Goal: Information Seeking & Learning: Learn about a topic

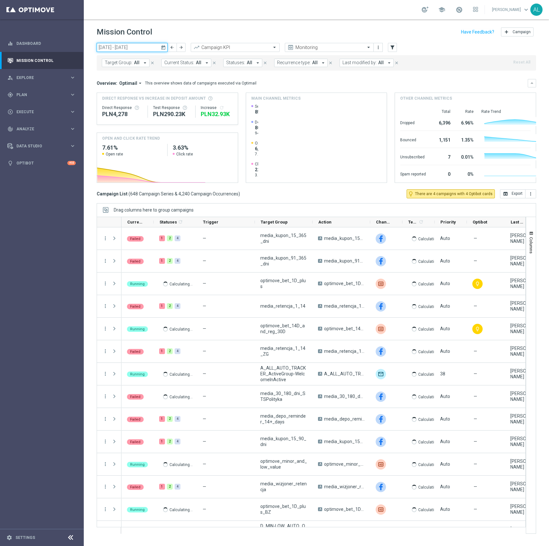
click at [120, 47] on input "13 Oct 2025 - 19 Oct 2025" at bounding box center [132, 47] width 71 height 9
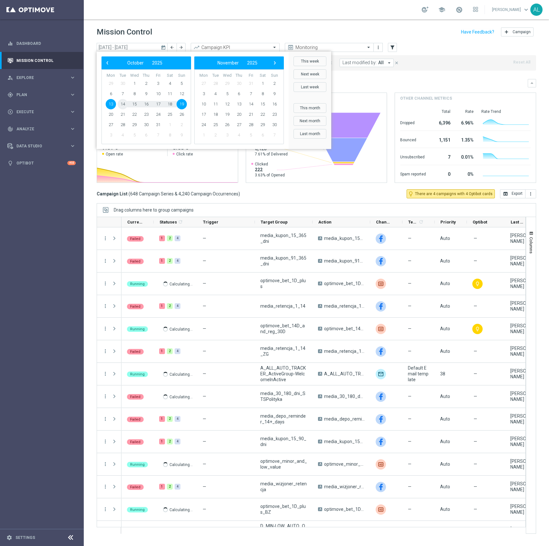
click at [124, 104] on span "14" at bounding box center [123, 104] width 10 height 10
type input "14 Oct 2025 - 14 Oct 2025"
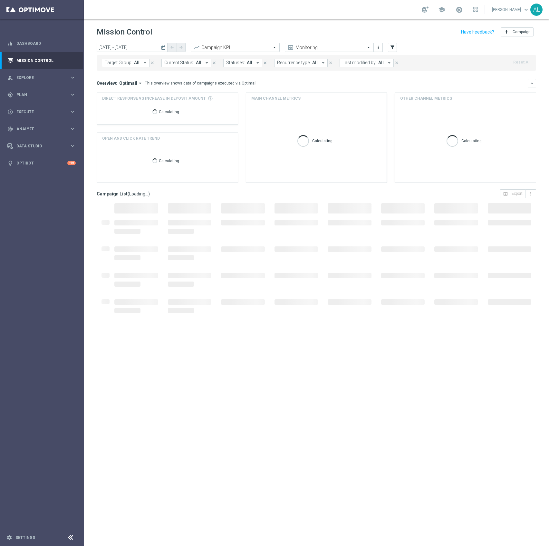
click at [128, 60] on span "Target Group:" at bounding box center [119, 62] width 28 height 5
click at [133, 74] on input "text" at bounding box center [156, 74] width 94 height 5
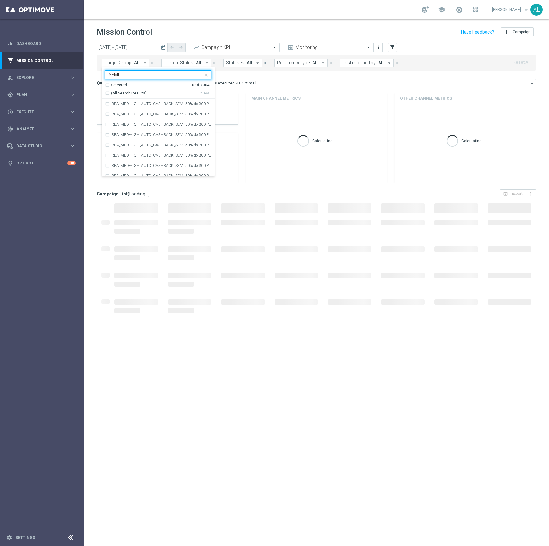
click at [118, 93] on span "(All Search Results)" at bounding box center [128, 93] width 35 height 5
type input "SEMI"
click at [282, 85] on div "Overview: Optimail arrow_drop_down This overview shows data of campaigns execut…" at bounding box center [312, 83] width 431 height 6
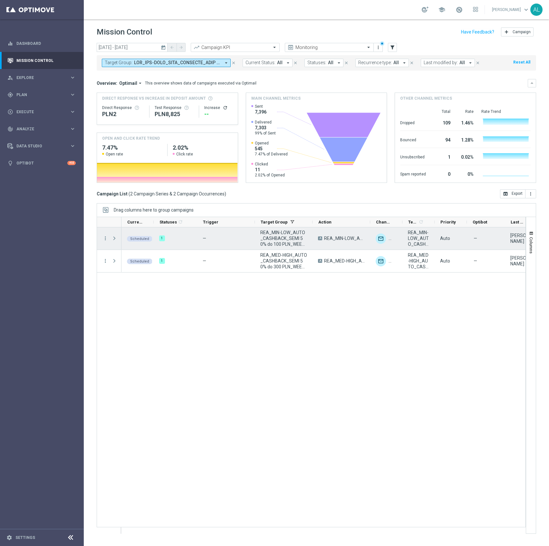
click at [284, 237] on span "REA_MIN-LOW_AUTO_CASHBACK_SEMI 50% do 100 PLN_WEEKLY" at bounding box center [284, 238] width 47 height 17
click at [411, 236] on span "REA_MIN-LOW_AUTO_CASHBACK_SEMI 50% do 100 PLN_141025" at bounding box center [418, 238] width 21 height 17
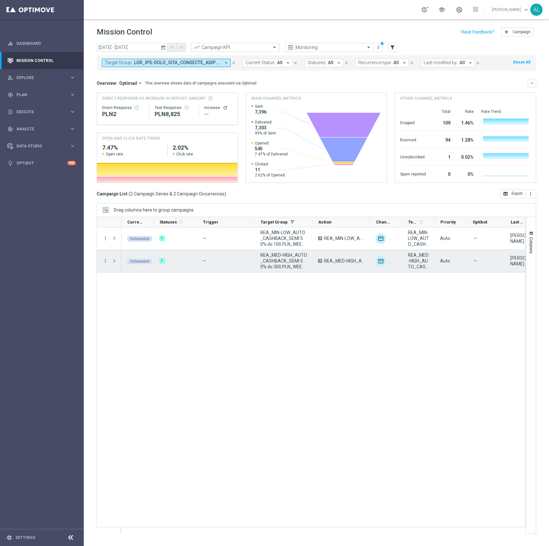
click at [416, 264] on span "REA_MED-HIGH_AUTO_CASHBACK_SEMI 50% do 300 PLN_141025" at bounding box center [418, 260] width 21 height 17
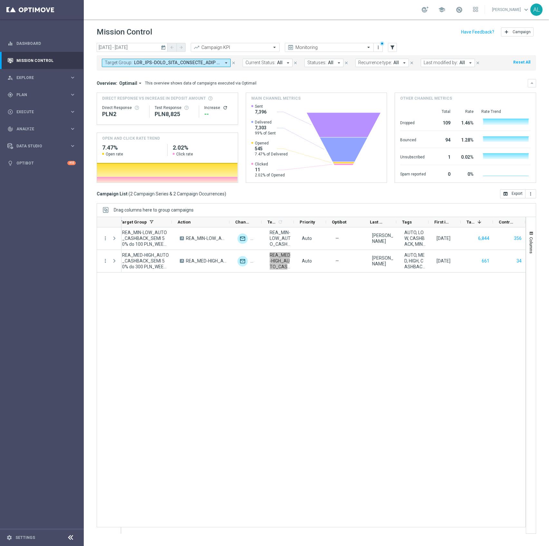
scroll to position [0, 140]
click at [174, 61] on span at bounding box center [177, 62] width 87 height 5
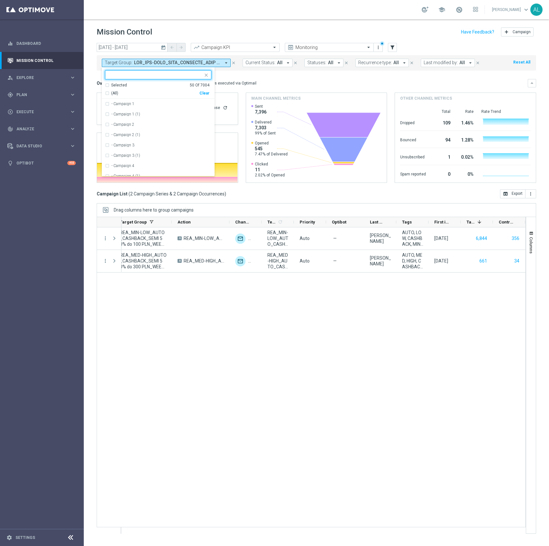
click at [149, 59] on button "Target Group: arrow_drop_down" at bounding box center [166, 63] width 129 height 8
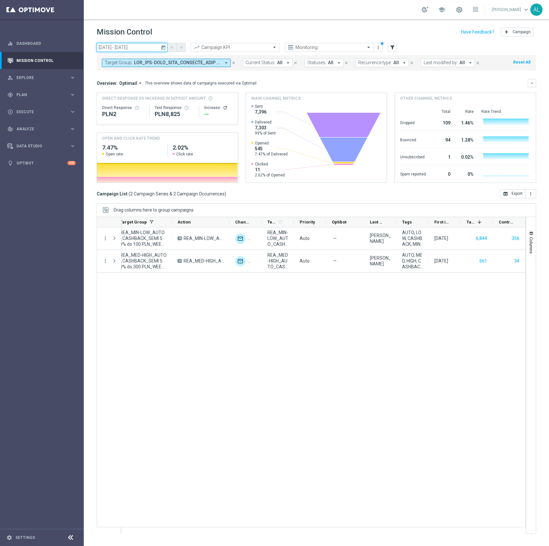
click at [144, 47] on input "14 Oct 2025 - 14 Oct 2025" at bounding box center [132, 47] width 71 height 9
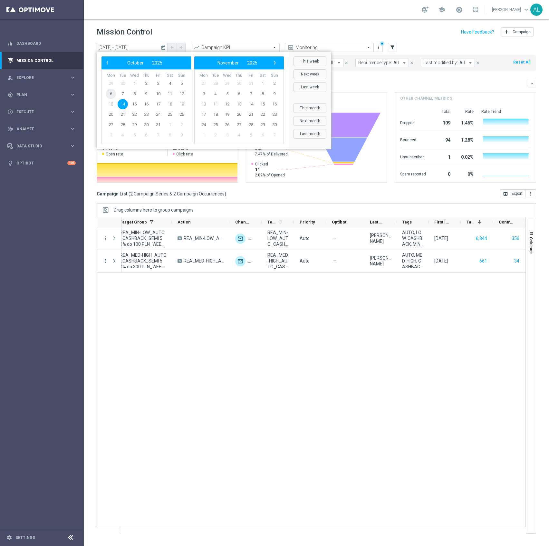
click at [113, 92] on span "6" at bounding box center [111, 94] width 10 height 10
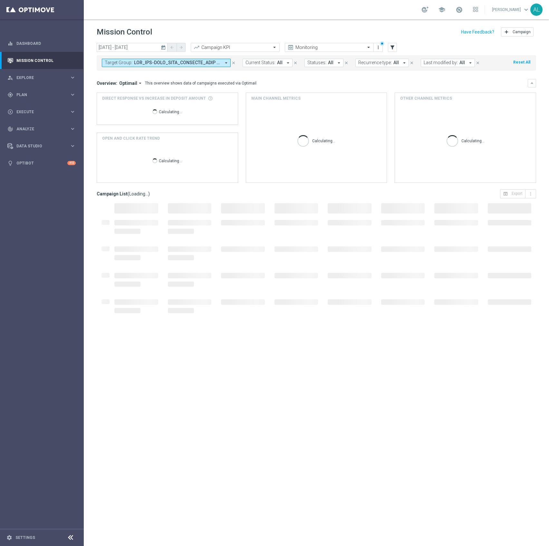
type input "06 Oct 2025 - 06 Oct 2025"
click at [156, 60] on button "Target Group: arrow_drop_down" at bounding box center [166, 63] width 129 height 8
click at [198, 93] on div "(All)" at bounding box center [152, 93] width 94 height 5
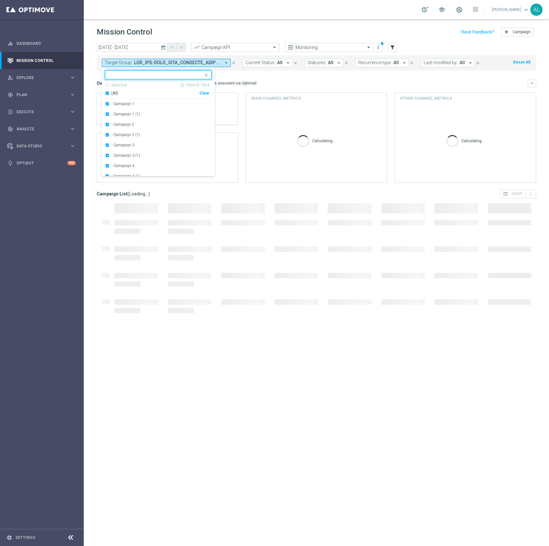
click at [168, 75] on input "text" at bounding box center [156, 74] width 94 height 5
click at [206, 89] on div "(All) Clear" at bounding box center [157, 92] width 104 height 8
click at [0, 0] on div "Clear" at bounding box center [0, 0] width 0 height 0
click at [164, 73] on input "text" at bounding box center [156, 74] width 94 height 5
paste input "REA_ALL_TARGET_WAGER_CC EL MS 100% do 300 PLN_061025"
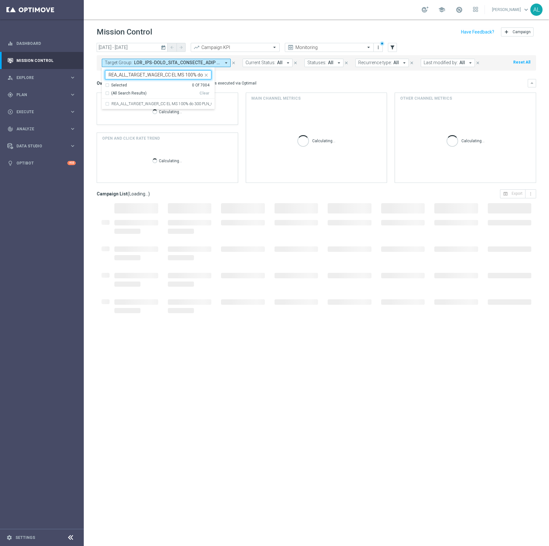
scroll to position [0, 34]
click at [153, 99] on div "REA_ALL_TARGET_WAGER_CC EL MS 100% do 300 PLN_061025" at bounding box center [158, 104] width 106 height 10
type input "REA_ALL_TARGET_WAGER_CC EL MS 100% do 300 PLN_061025"
click at [284, 83] on div "Overview: Optimail arrow_drop_down This overview shows data of campaigns execut…" at bounding box center [312, 83] width 431 height 6
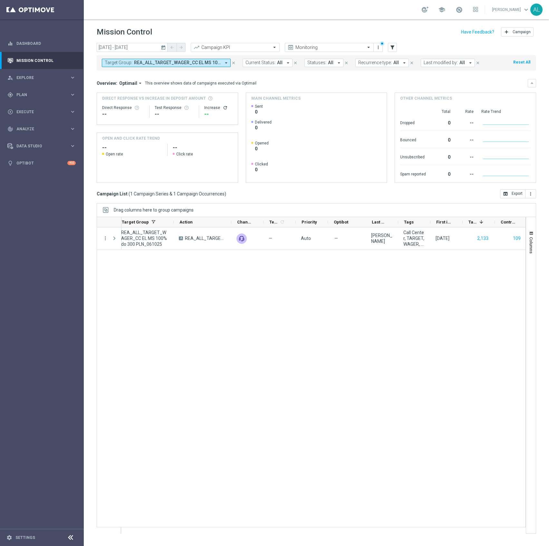
scroll to position [0, 139]
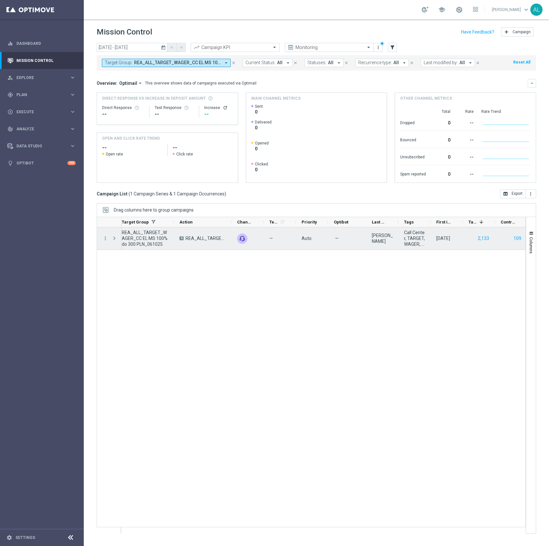
click at [101, 238] on div "more_vert" at bounding box center [103, 238] width 12 height 22
click at [104, 239] on icon "more_vert" at bounding box center [106, 238] width 6 height 6
click at [126, 254] on div "Campaign Metrics" at bounding box center [148, 252] width 60 height 5
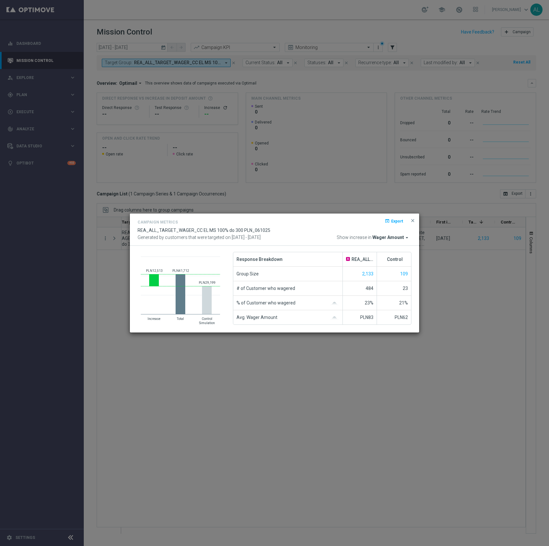
click at [382, 235] on span "Wager Amount" at bounding box center [389, 238] width 32 height 6
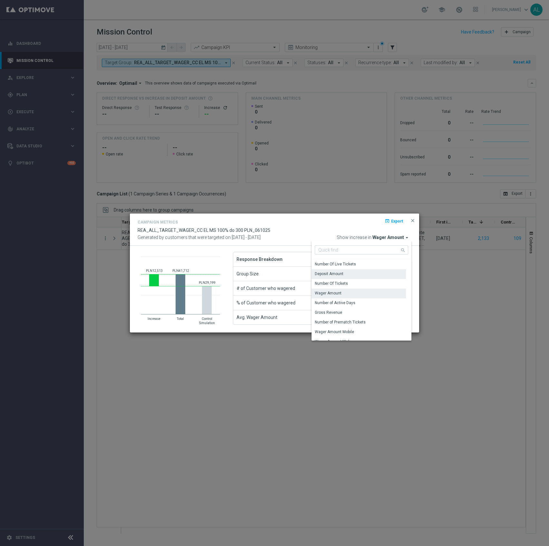
click at [328, 272] on div "Deposit Amount" at bounding box center [329, 274] width 29 height 6
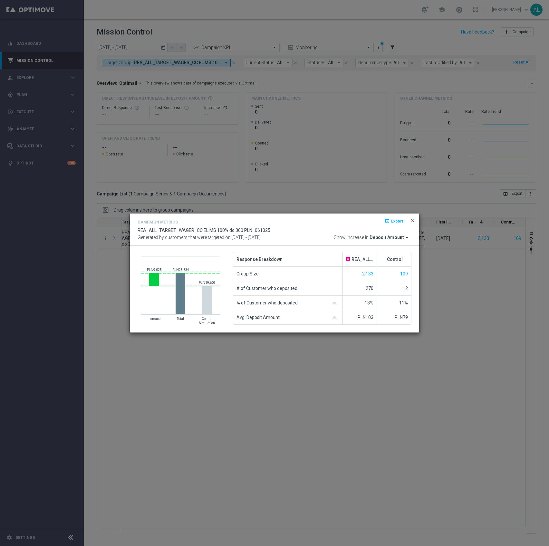
click at [411, 222] on span "close" at bounding box center [412, 220] width 5 height 5
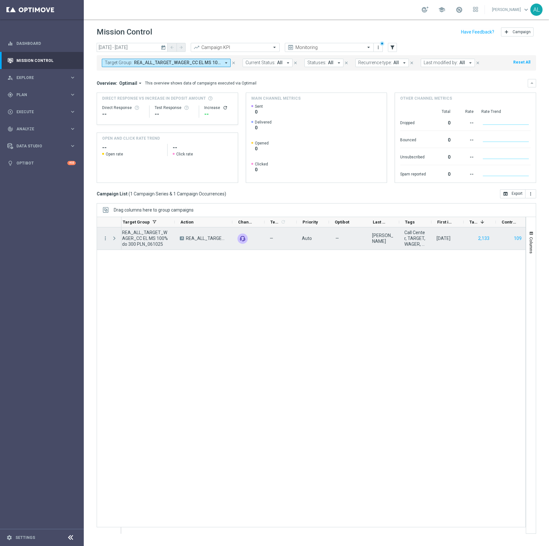
scroll to position [0, 138]
click at [109, 239] on div "Press SPACE to select this row." at bounding box center [115, 238] width 13 height 22
click at [104, 239] on icon "more_vert" at bounding box center [106, 238] width 6 height 6
click at [140, 275] on div "bar_chart Go to Campaign Analysis" at bounding box center [145, 278] width 73 height 9
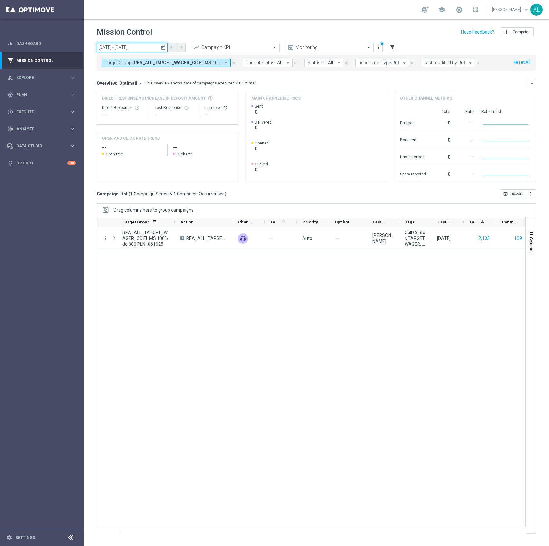
click at [115, 51] on input "06 Oct 2025 - 06 Oct 2025" at bounding box center [132, 47] width 71 height 9
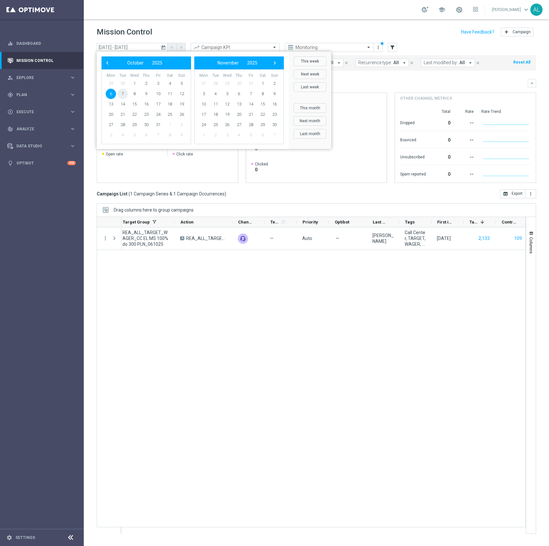
click at [124, 92] on span "7" at bounding box center [123, 94] width 10 height 10
type input "07 Oct 2025 - 07 Oct 2025"
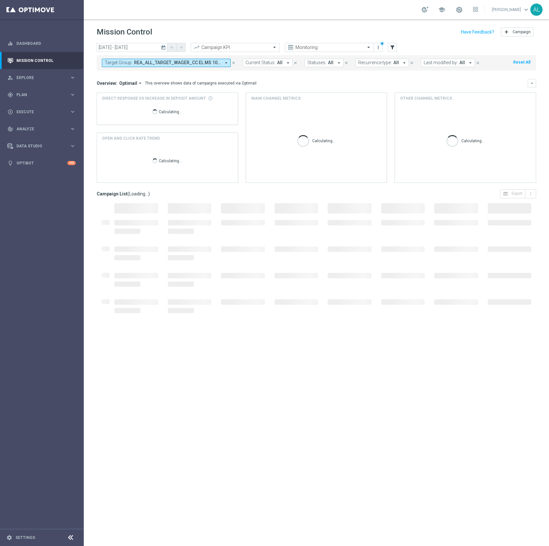
click at [130, 61] on span "Target Group:" at bounding box center [119, 62] width 28 height 5
click at [0, 0] on div "Clear" at bounding box center [0, 0] width 0 height 0
click at [155, 79] on div at bounding box center [158, 74] width 106 height 9
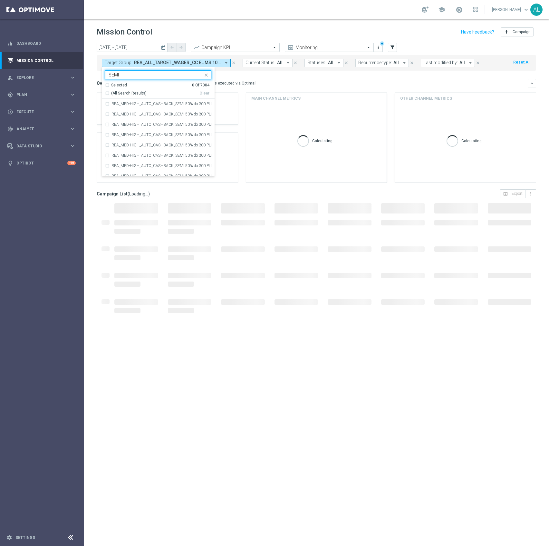
click at [133, 92] on span "(All Search Results)" at bounding box center [128, 93] width 35 height 5
type input "SEMI"
click at [272, 101] on h4 "Main channel metrics" at bounding box center [276, 98] width 49 height 6
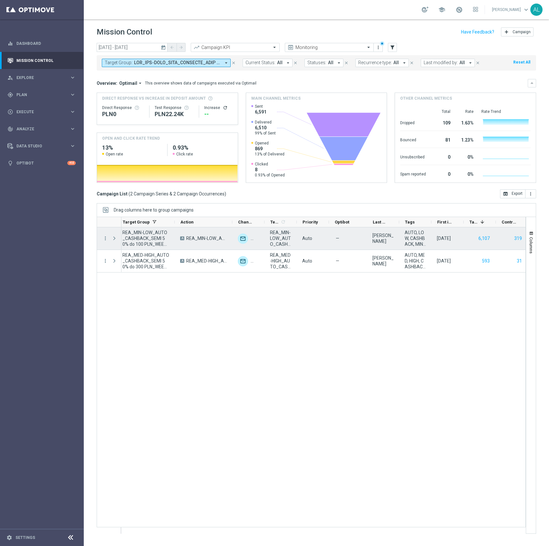
scroll to position [0, 138]
click at [106, 239] on icon "more_vert" at bounding box center [106, 238] width 6 height 6
click at [128, 255] on div "show_chart Campaign Metrics" at bounding box center [145, 251] width 73 height 9
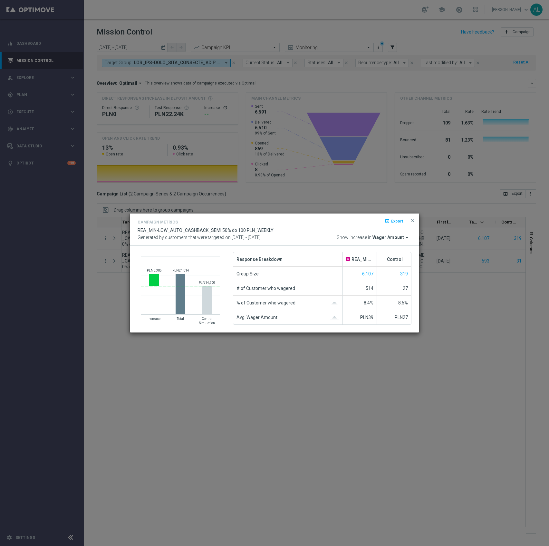
click at [403, 239] on span "Wager Amount" at bounding box center [389, 238] width 32 height 6
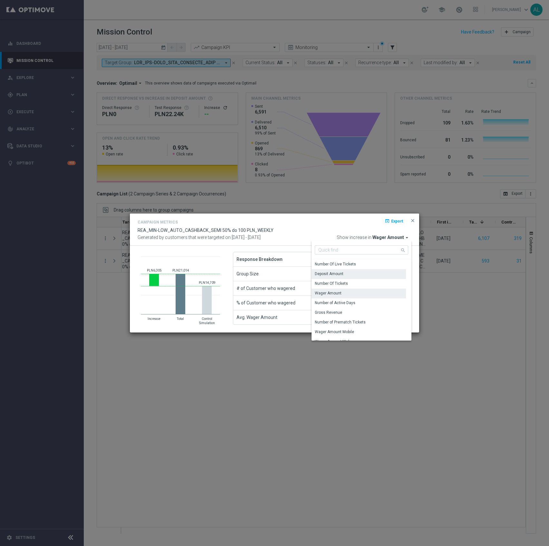
click at [348, 275] on div "Deposit Amount" at bounding box center [359, 273] width 94 height 9
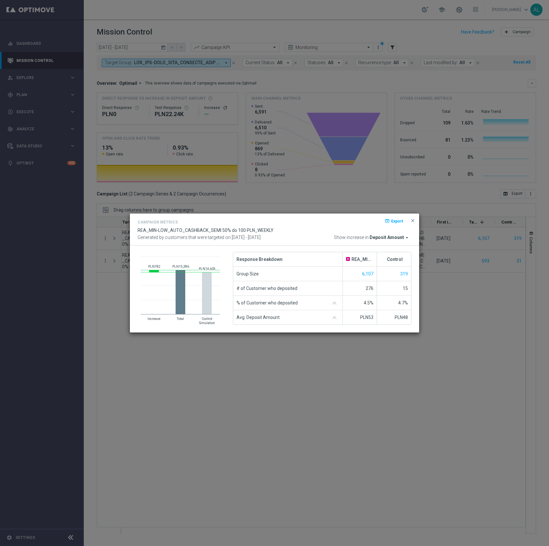
drag, startPoint x: 413, startPoint y: 221, endPoint x: 341, endPoint y: 232, distance: 73.4
click at [413, 221] on span "close" at bounding box center [412, 220] width 5 height 5
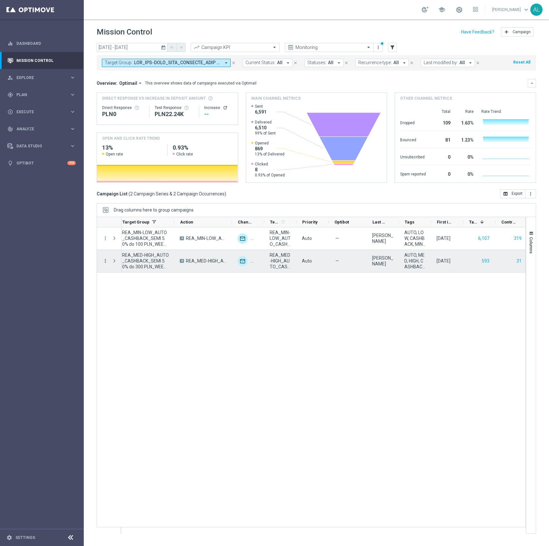
click at [106, 258] on icon "more_vert" at bounding box center [106, 261] width 6 height 6
click at [150, 277] on div "show_chart Campaign Metrics" at bounding box center [145, 274] width 73 height 9
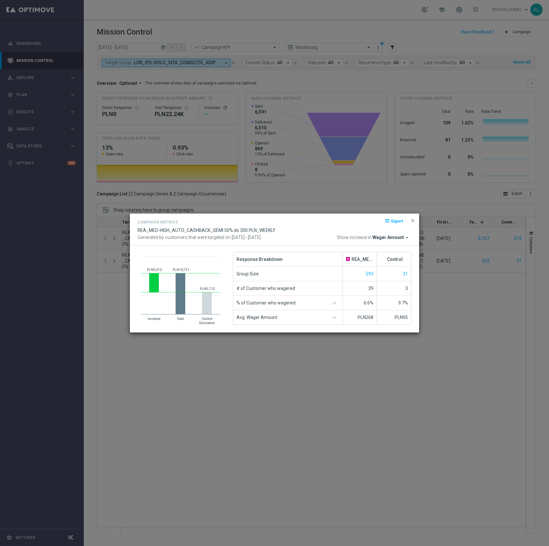
click at [406, 238] on icon "arrow_drop_down" at bounding box center [407, 238] width 6 height 6
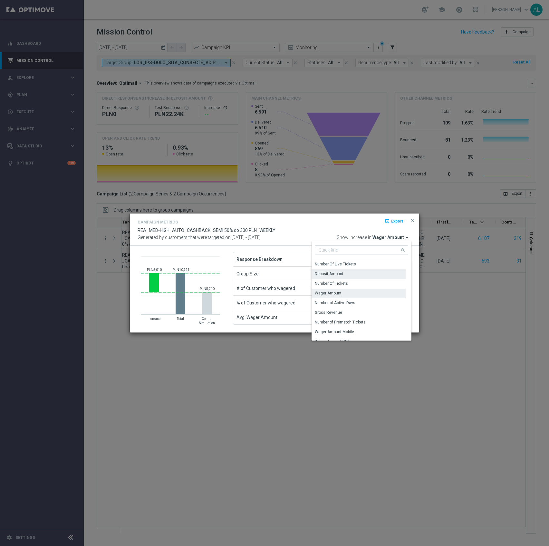
click at [359, 273] on div "Deposit Amount" at bounding box center [359, 273] width 94 height 9
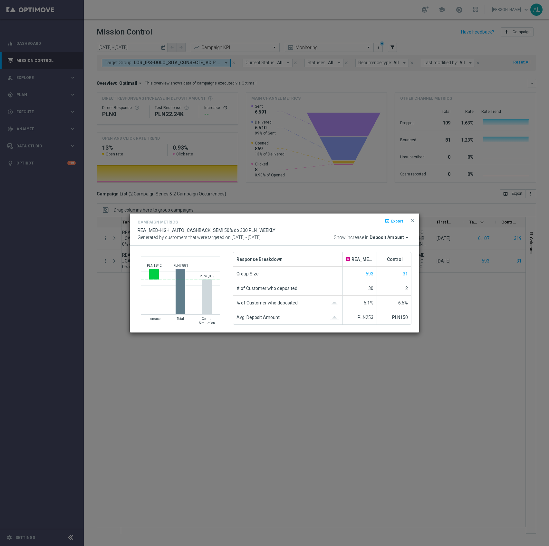
click at [412, 223] on button "close" at bounding box center [413, 221] width 6 height 8
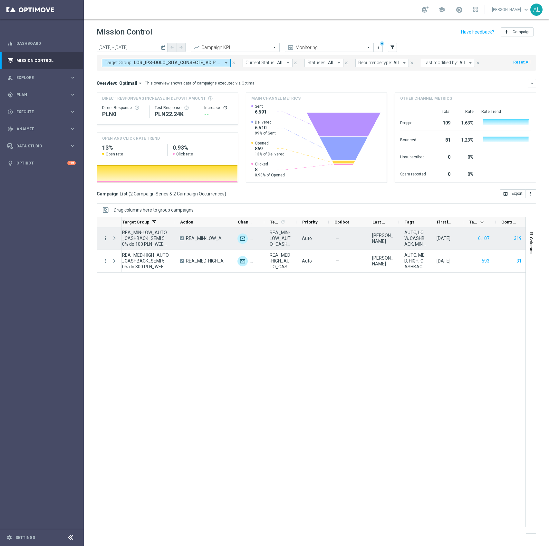
click at [104, 238] on icon "more_vert" at bounding box center [106, 238] width 6 height 6
click at [143, 279] on span "Go to Campaign Analysis" at bounding box center [141, 279] width 46 height 5
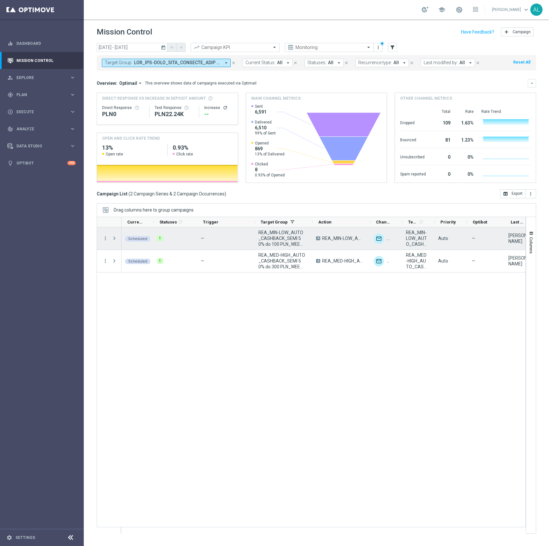
scroll to position [0, 0]
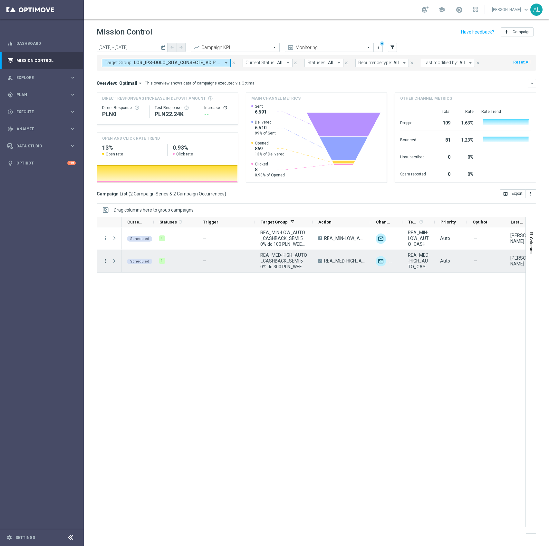
click at [104, 262] on icon "more_vert" at bounding box center [106, 261] width 6 height 6
click at [155, 300] on span "Go to Campaign Analysis" at bounding box center [141, 301] width 46 height 5
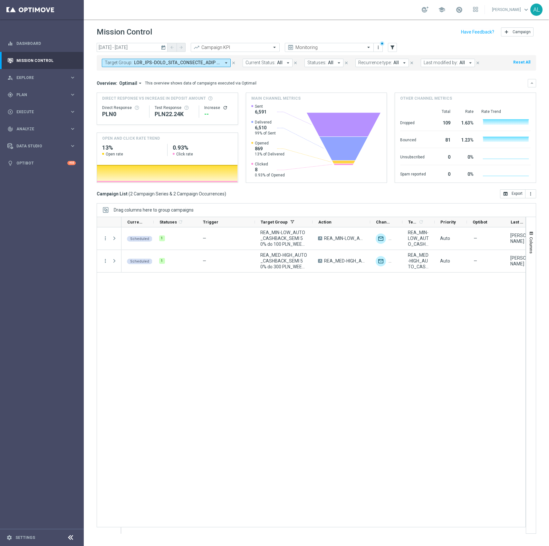
click at [178, 54] on div "Target Group: arrow_drop_down close Current Status: All arrow_drop_down close S…" at bounding box center [317, 62] width 440 height 18
click at [120, 43] on input "07 Oct 2025 - 07 Oct 2025" at bounding box center [132, 47] width 71 height 9
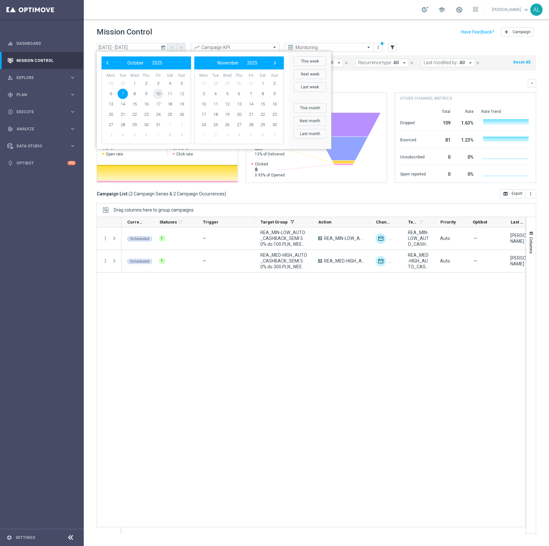
click at [159, 93] on span "10" at bounding box center [158, 94] width 10 height 10
type input "10 Oct 2025 - 10 Oct 2025"
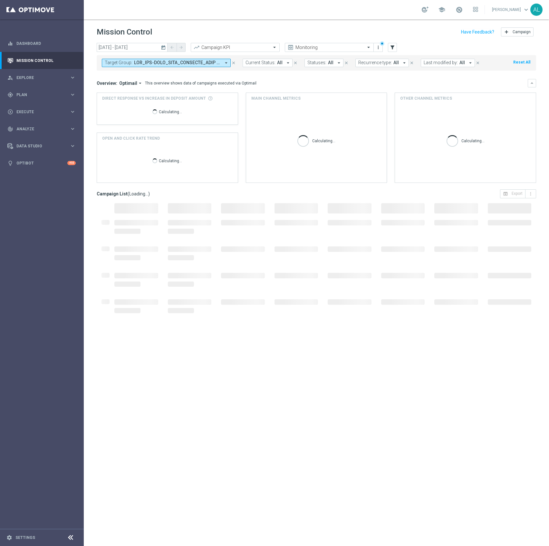
click at [162, 60] on span at bounding box center [177, 62] width 87 height 5
click at [0, 0] on div "Clear" at bounding box center [0, 0] width 0 height 0
click at [150, 76] on input "text" at bounding box center [156, 74] width 94 height 5
paste input "REA_MIN-LOW_TARGET_DEPO_EL MS REP 50% do 100 PLN_101025"
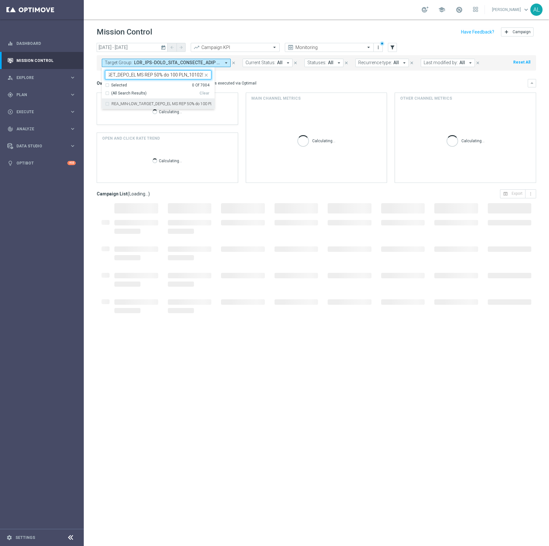
click at [145, 101] on div "REA_MIN-LOW_TARGET_DEPO_EL MS REP 50% do 100 PLN_101025" at bounding box center [158, 104] width 106 height 10
click at [144, 74] on input "REA_MIN-LOW_TARGET_DEPO_EL MS REP 50% do 100 PLN_101025" at bounding box center [156, 74] width 94 height 5
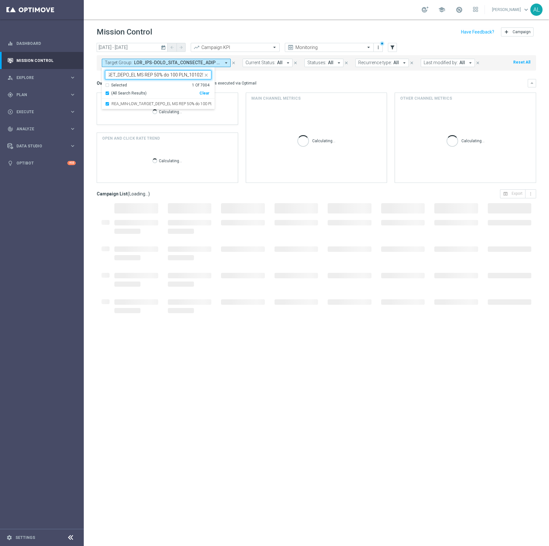
paste input "ED-HIGH_TARGET_DEPO_EL MS REP 50% do 3"
click at [157, 106] on div "REA_MED-HIGH_TARGET_DEPO_EL MS REP 50% do 300 PLN_101025" at bounding box center [158, 104] width 106 height 10
type input "REA_MED-HIGH_TARGET_DEPO_EL MS REP 50% do 300 PLN_101025"
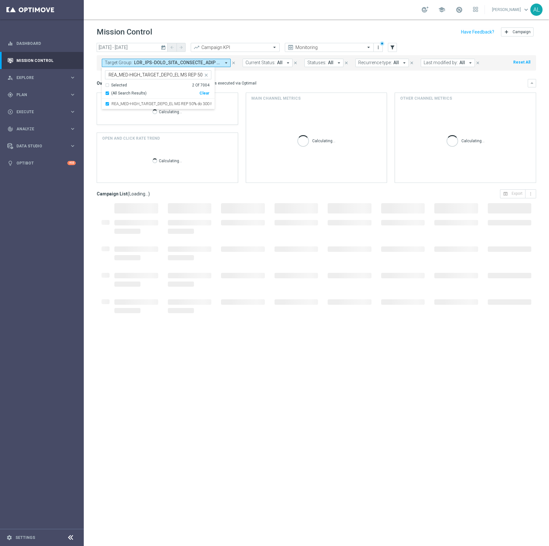
click at [260, 87] on div "Overview: Optimail arrow_drop_down This overview shows data of campaigns execut…" at bounding box center [317, 83] width 440 height 8
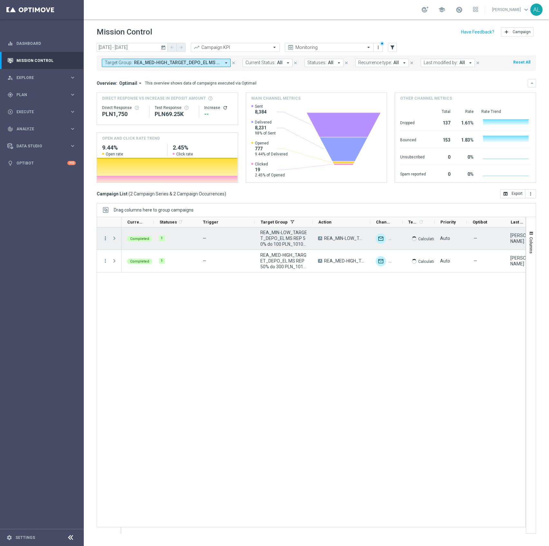
click at [104, 240] on icon "more_vert" at bounding box center [106, 238] width 6 height 6
click at [133, 252] on span "Campaign Metrics" at bounding box center [135, 252] width 34 height 5
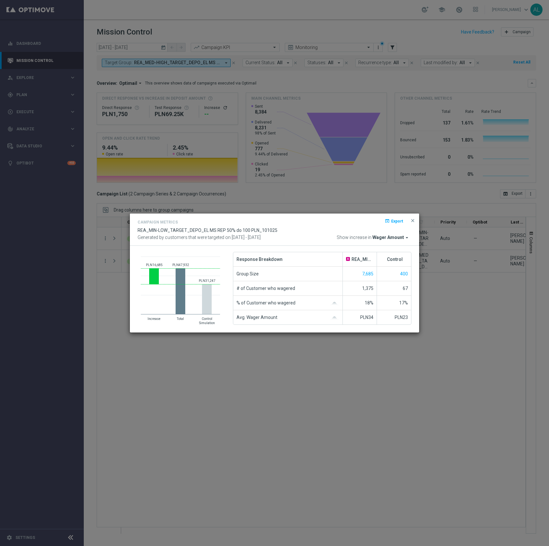
click at [391, 237] on span "Wager Amount" at bounding box center [389, 238] width 32 height 6
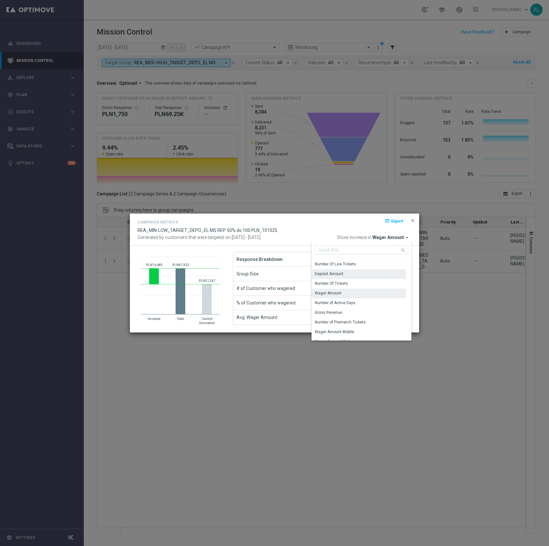
click at [340, 273] on div "Deposit Amount" at bounding box center [329, 274] width 29 height 6
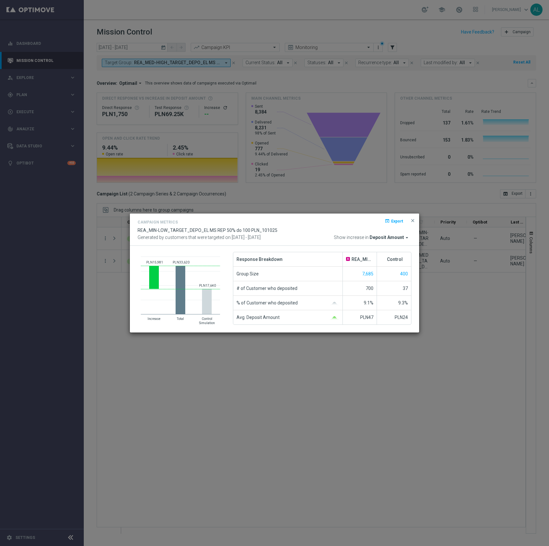
click at [413, 217] on button "close" at bounding box center [413, 221] width 6 height 8
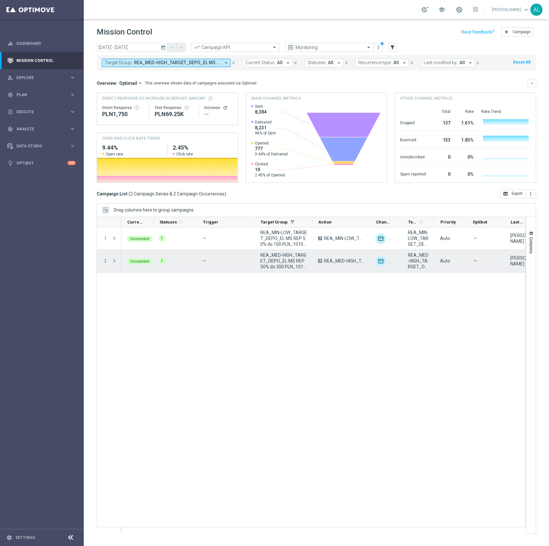
click at [104, 259] on icon "more_vert" at bounding box center [106, 261] width 6 height 6
click at [150, 275] on span "Campaign Metrics" at bounding box center [135, 274] width 34 height 5
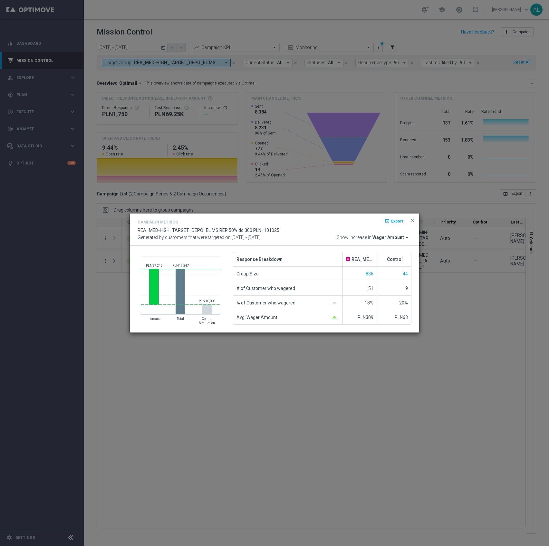
click at [385, 237] on span "Wager Amount" at bounding box center [389, 238] width 32 height 6
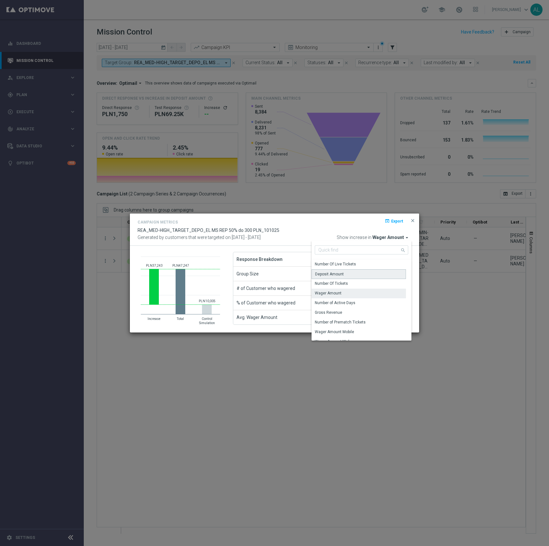
click at [341, 274] on div "Deposit Amount" at bounding box center [329, 274] width 29 height 6
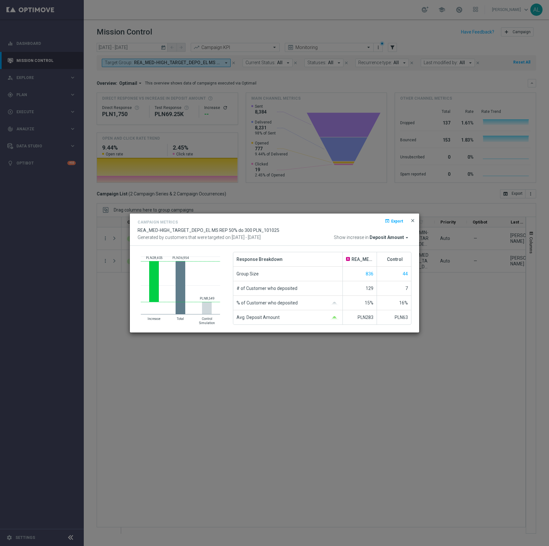
click at [412, 221] on span "close" at bounding box center [412, 220] width 5 height 5
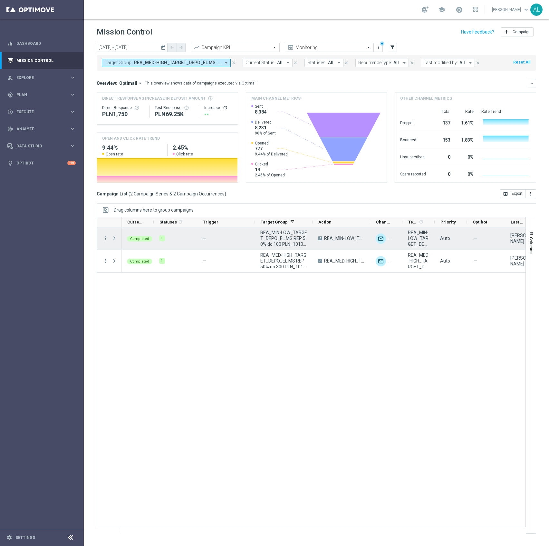
click at [101, 239] on div "more_vert" at bounding box center [103, 238] width 12 height 22
click at [105, 239] on icon "more_vert" at bounding box center [106, 238] width 6 height 6
click at [145, 275] on div "bar_chart Go to Campaign Analysis" at bounding box center [145, 278] width 73 height 9
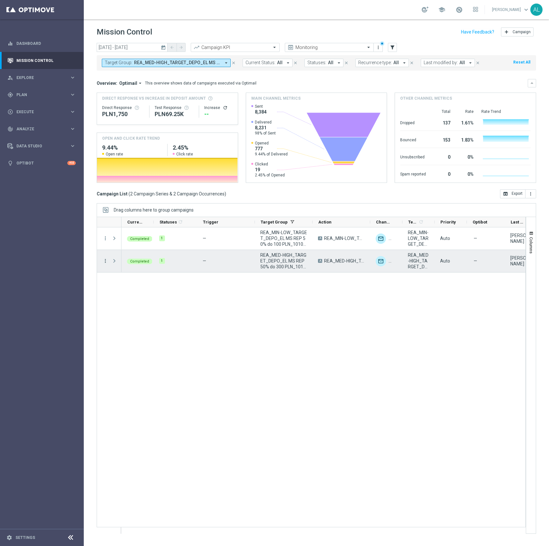
click at [106, 262] on icon "more_vert" at bounding box center [106, 261] width 6 height 6
click at [134, 302] on span "Go to Campaign Analysis" at bounding box center [141, 301] width 46 height 5
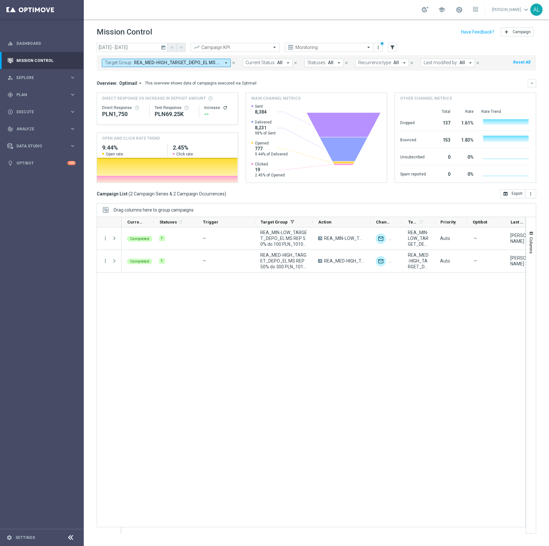
click at [163, 59] on button "Target Group: REA_MED-HIGH_TARGET_DEPO_EL MS REP 50% do 300 PLN_101025, REA_MIN…" at bounding box center [166, 63] width 129 height 8
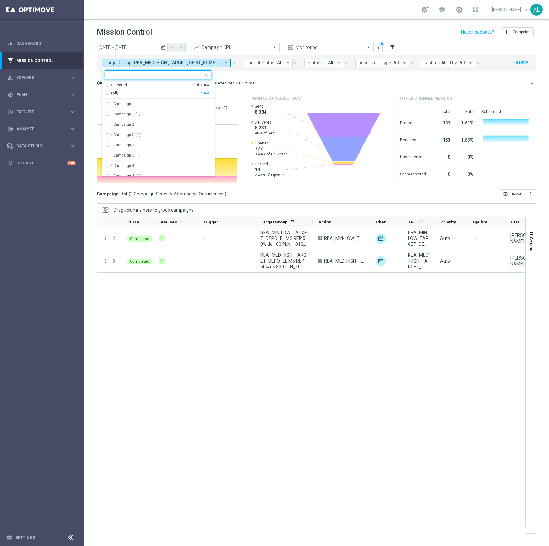
click at [0, 0] on div "Clear" at bounding box center [0, 0] width 0 height 0
click at [185, 79] on ng-select "Selected 0 Of 7004 (All) Clear - Campaign 1 - Campaign 1 (1) - Campaign 2 - Cam…" at bounding box center [158, 123] width 113 height 106
click at [173, 76] on input "text" at bounding box center [156, 74] width 94 height 5
paste input "D_ALL_TARGET_WAGER_TENIS 50% do 300 PLN_051025"
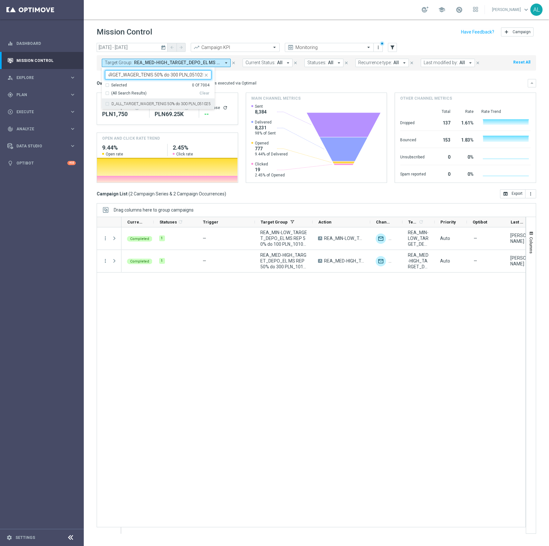
click at [140, 101] on div "D_ALL_TARGET_WAGER_TENIS 50% do 300 PLN_051025" at bounding box center [158, 104] width 106 height 10
type input "D_ALL_TARGET_WAGER_TENIS 50% do 300 PLN_051025"
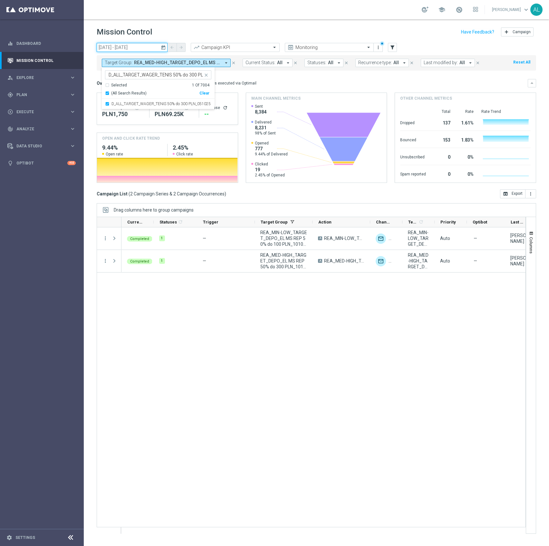
click at [132, 52] on input "10 Oct 2025 - 10 Oct 2025" at bounding box center [132, 47] width 71 height 9
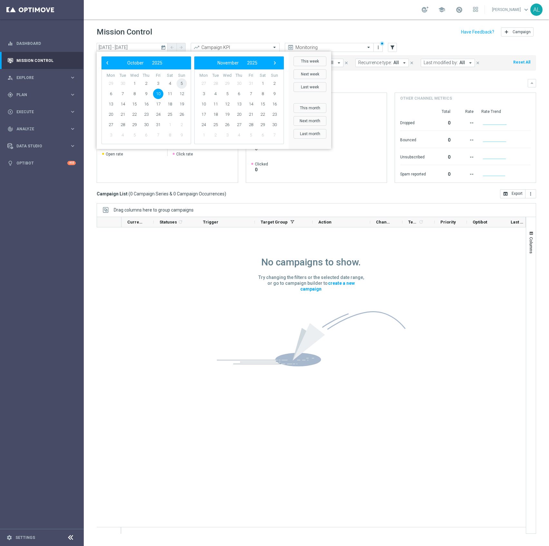
click at [179, 85] on span "5" at bounding box center [182, 83] width 10 height 10
type input "05 Oct 2025 - 05 Oct 2025"
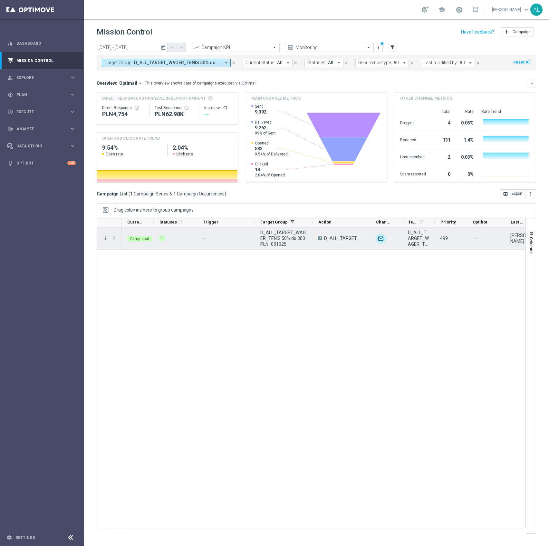
click at [106, 240] on icon "more_vert" at bounding box center [106, 238] width 6 height 6
click at [125, 253] on span "Campaign Metrics" at bounding box center [135, 252] width 34 height 5
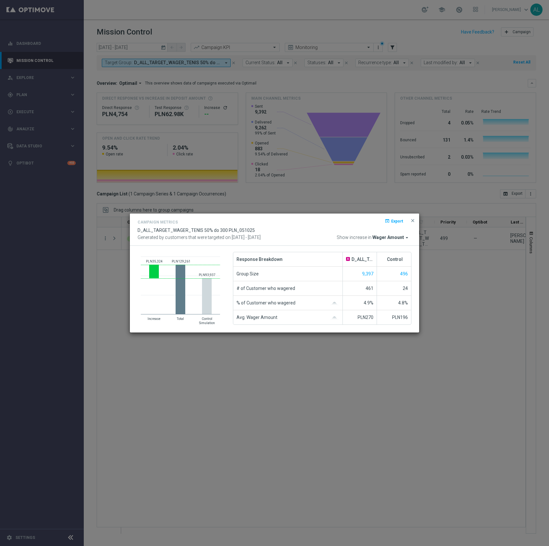
click at [380, 239] on span "Wager Amount" at bounding box center [389, 238] width 32 height 6
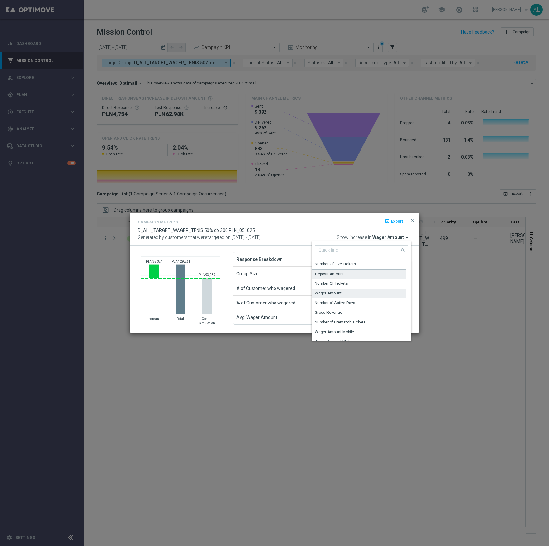
click at [345, 272] on div "Deposit Amount" at bounding box center [359, 274] width 94 height 10
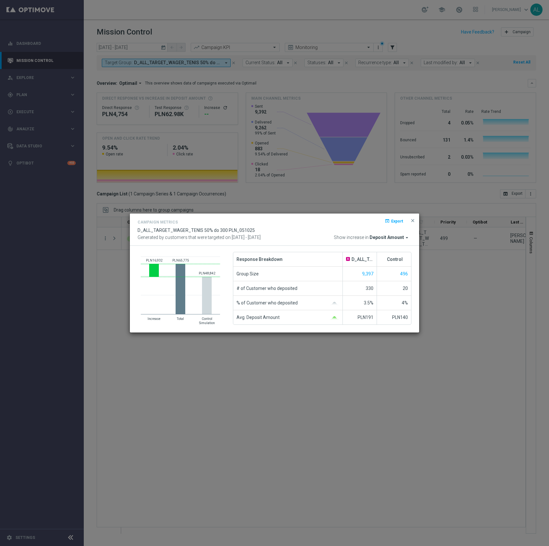
click at [395, 239] on span "Deposit Amount" at bounding box center [387, 238] width 35 height 6
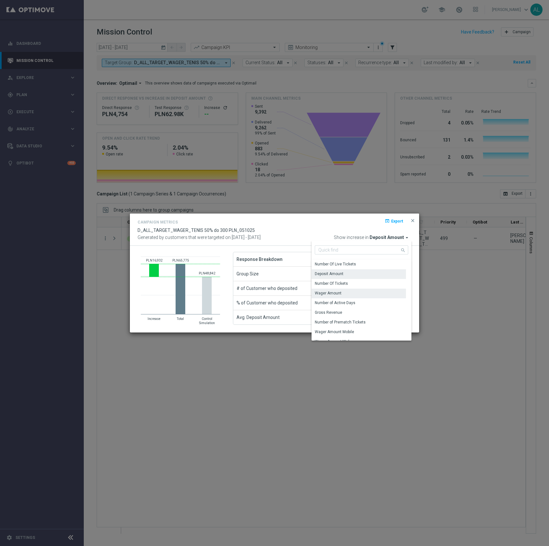
click at [335, 295] on div "Wager Amount" at bounding box center [328, 293] width 27 height 6
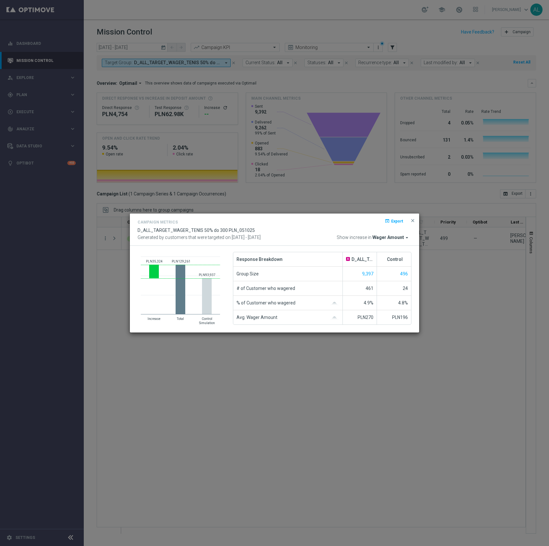
click at [395, 235] on span "Wager Amount" at bounding box center [389, 238] width 32 height 6
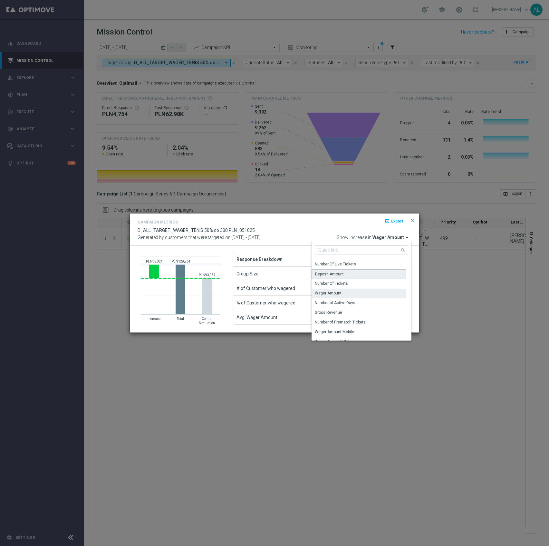
click at [367, 272] on div "Deposit Amount" at bounding box center [359, 274] width 94 height 10
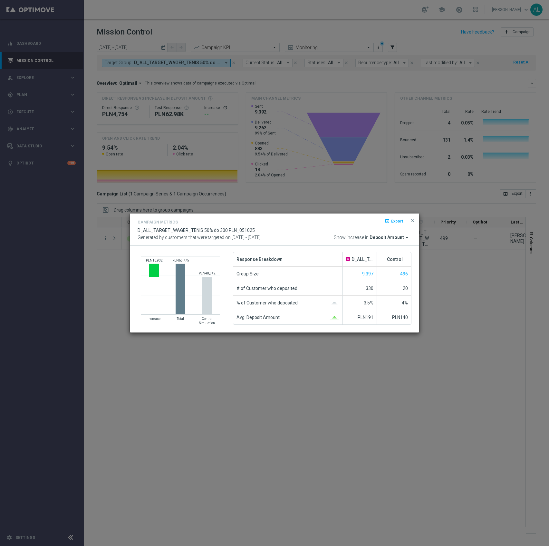
click at [410, 219] on button "close" at bounding box center [413, 221] width 6 height 8
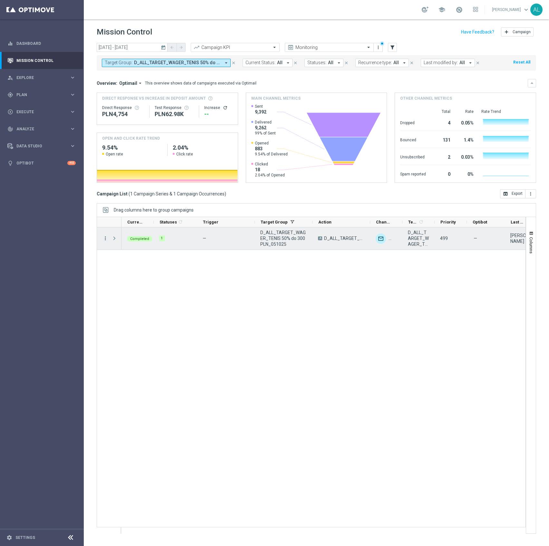
click at [105, 240] on icon "more_vert" at bounding box center [106, 238] width 6 height 6
click at [139, 279] on span "Go to Campaign Analysis" at bounding box center [141, 279] width 46 height 5
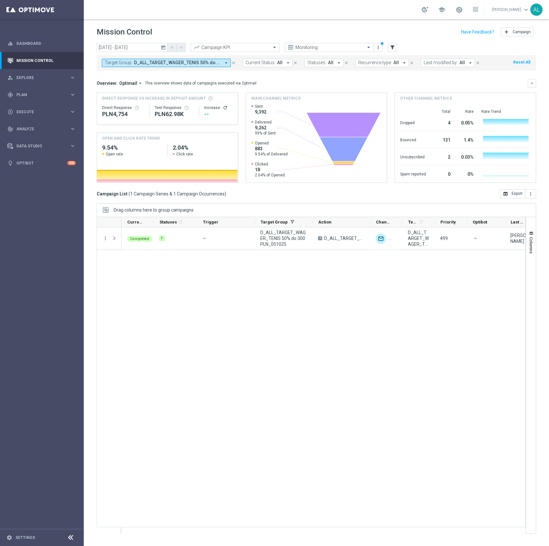
click at [185, 64] on span "D_ALL_TARGET_WAGER_TENIS 50% do 300 PLN_051025" at bounding box center [177, 62] width 87 height 5
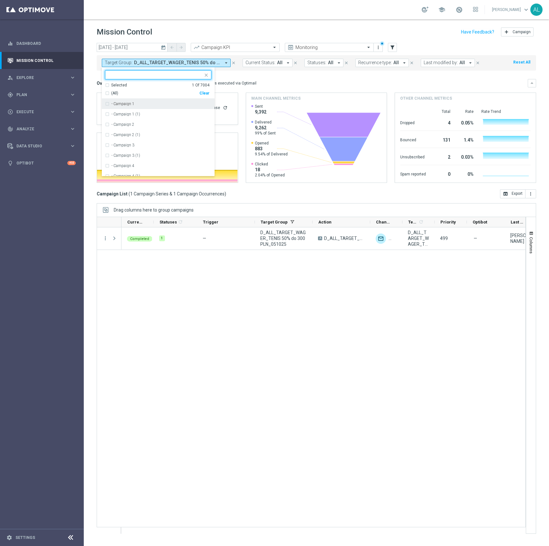
click at [0, 0] on div "Clear" at bounding box center [0, 0] width 0 height 0
click at [179, 75] on input "text" at bounding box center [156, 74] width 94 height 5
paste input "D_PREM-PEXTRA_TARGET_DEPO_EL MS 100% do 1000 PLN_091025"
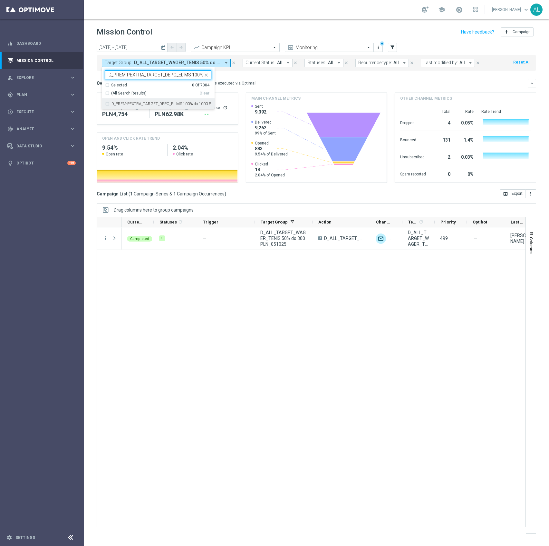
scroll to position [0, 43]
click at [151, 100] on div "D_PREM-PEXTRA_TARGET_DEPO_EL MS 100% do 1000 PLN_091025" at bounding box center [158, 104] width 106 height 10
type input "D_PREM-PEXTRA_TARGET_DEPO_EL MS 100% do 1000 PLN_091025"
click at [243, 81] on div "This overview shows data of campaigns executed via Optimail" at bounding box center [201, 83] width 112 height 6
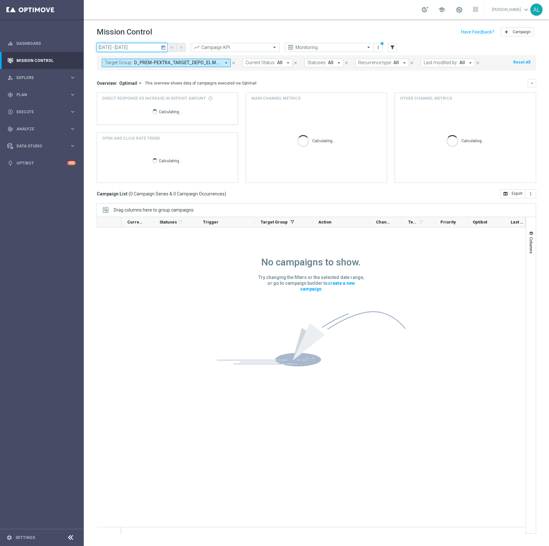
click at [128, 47] on input "05 Oct 2025 - 05 Oct 2025" at bounding box center [132, 47] width 71 height 9
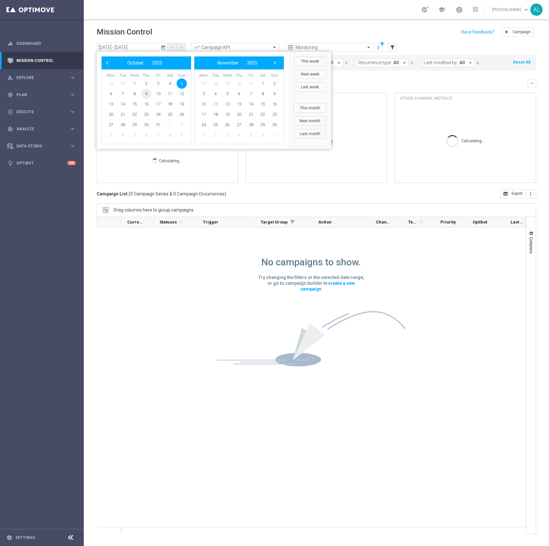
click at [143, 95] on span "9" at bounding box center [146, 94] width 10 height 10
type input "09 Oct 2025 - 09 Oct 2025"
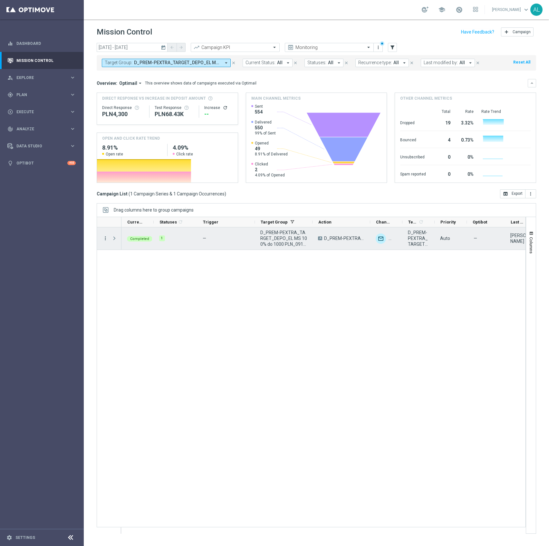
click at [103, 237] on icon "more_vert" at bounding box center [106, 238] width 6 height 6
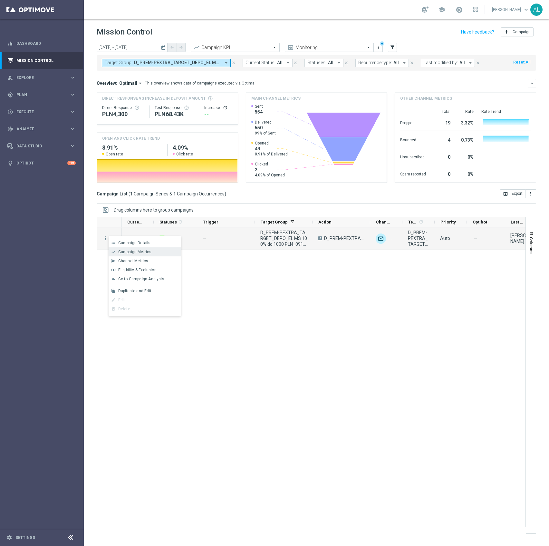
click at [137, 248] on div "show_chart Campaign Metrics" at bounding box center [145, 251] width 73 height 9
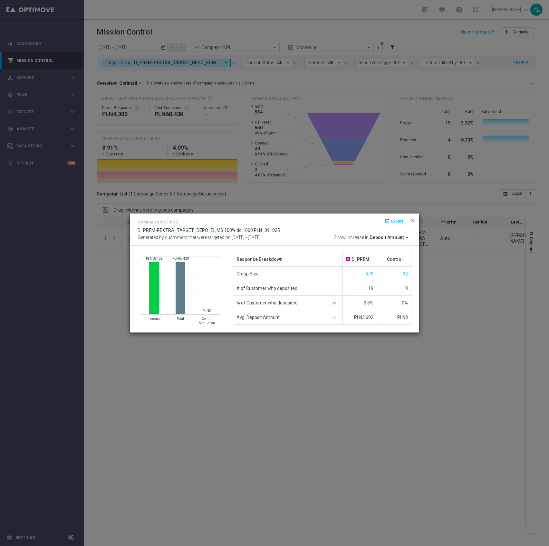
click at [384, 239] on span "Deposit Amount" at bounding box center [387, 238] width 35 height 6
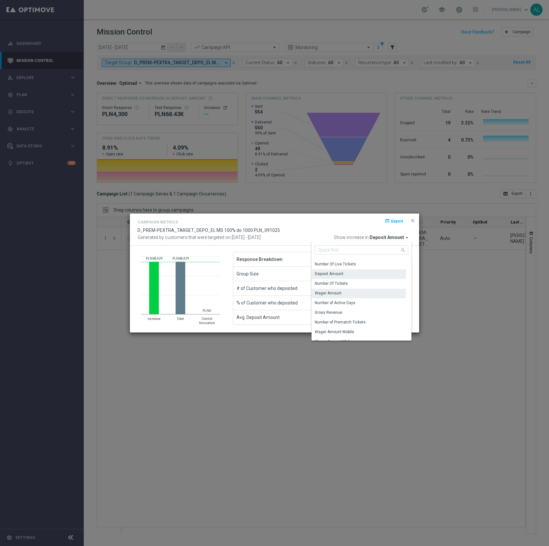
click at [340, 294] on div "Wager Amount" at bounding box center [328, 293] width 27 height 6
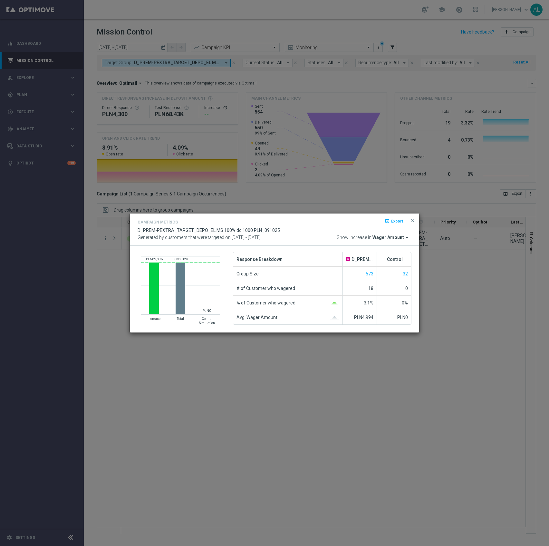
click at [384, 234] on div "Campaign Metrics open_in_browser Export D_PREM-PEXTRA_TARGET_DEPO_EL MS 100% do…" at bounding box center [275, 229] width 274 height 23
click at [384, 235] on span "Wager Amount" at bounding box center [389, 238] width 32 height 6
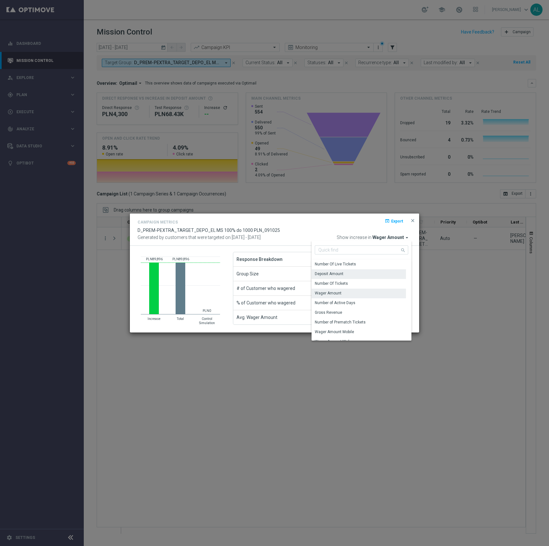
click at [359, 273] on div "Deposit Amount" at bounding box center [359, 273] width 94 height 9
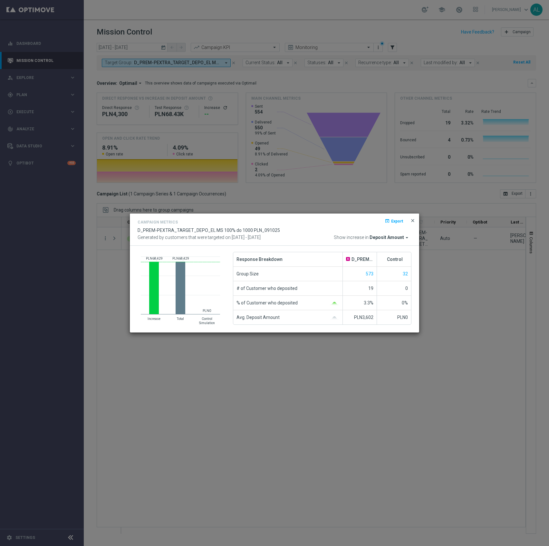
click at [415, 222] on span "close" at bounding box center [412, 220] width 5 height 5
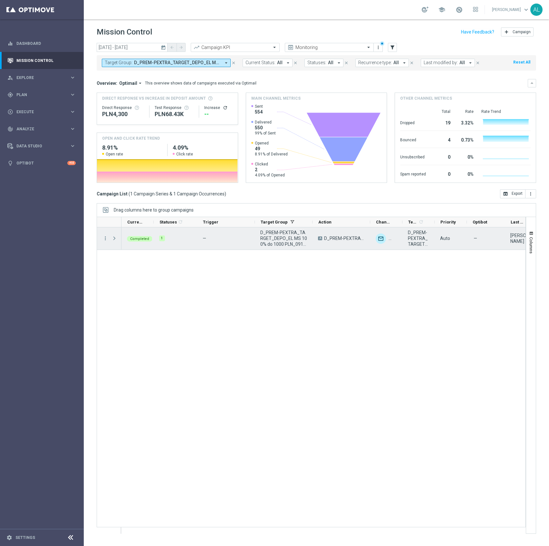
click at [102, 239] on div "more_vert" at bounding box center [103, 238] width 12 height 22
click at [106, 239] on icon "more_vert" at bounding box center [106, 238] width 6 height 6
click at [134, 280] on span "Go to Campaign Analysis" at bounding box center [141, 279] width 46 height 5
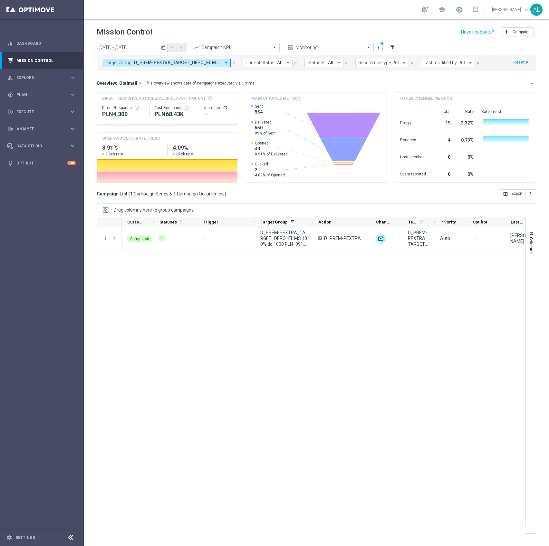
click at [184, 63] on span "D_PREM-PEXTRA_TARGET_DEPO_EL MS 100% do 1000 PLN_091025" at bounding box center [177, 62] width 87 height 5
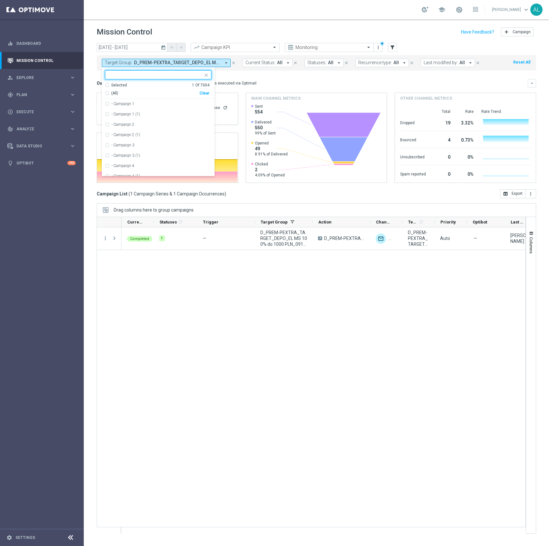
click at [0, 0] on div "Clear" at bounding box center [0, 0] width 0 height 0
click at [169, 70] on div at bounding box center [158, 74] width 106 height 9
paste input "D_ALL_TARGET_DEPO_CC El ms 100% do 500 PLN_091025"
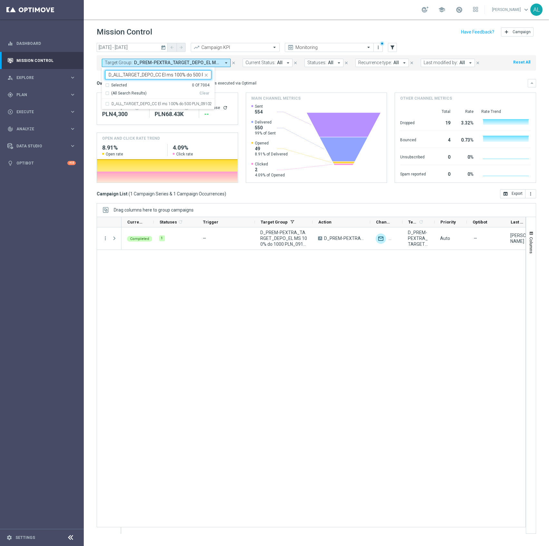
scroll to position [0, 23]
click at [155, 101] on div "D_ALL_TARGET_DEPO_CC El ms 100% do 500 PLN_091025" at bounding box center [158, 104] width 106 height 10
click at [146, 78] on input "D_ALL_TARGET_DEPO_CC El ms 100% do 500 PLN_091025" at bounding box center [156, 74] width 94 height 5
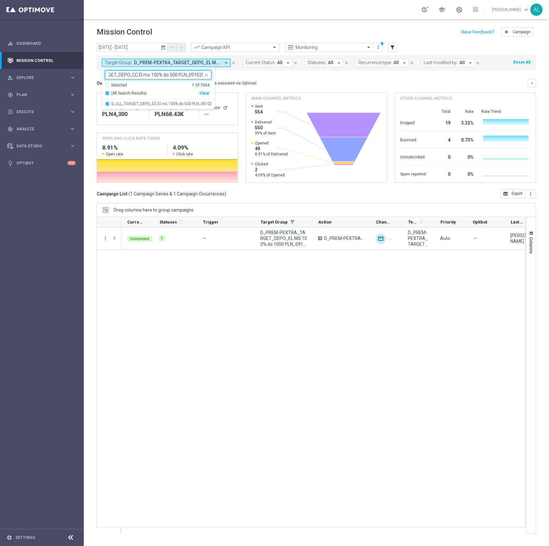
click at [146, 78] on input "D_ALL_TARGET_DEPO_CC El ms 100% do 500 PLN_091025" at bounding box center [156, 74] width 94 height 5
paste input "C_ALL_TARGET_DEPO_CC El ms 100% do 3"
click at [143, 101] on div "C_ALL_TARGET_DEPO_CC El ms 100% do 300 PLN_091025" at bounding box center [158, 104] width 106 height 10
type input "C_ALL_TARGET_DEPO_CC El ms 100% do 300 PLN_091025"
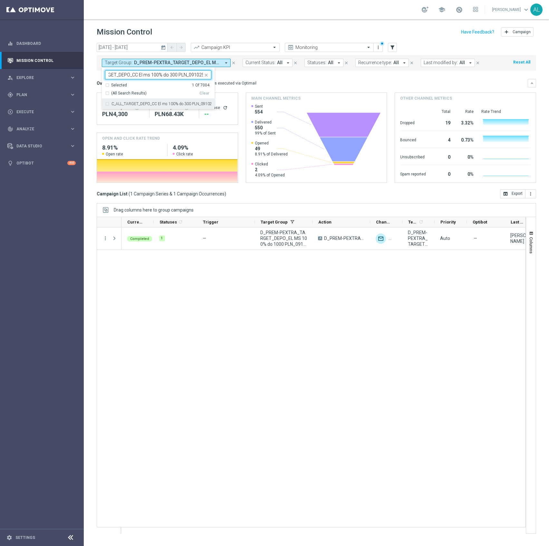
scroll to position [0, 0]
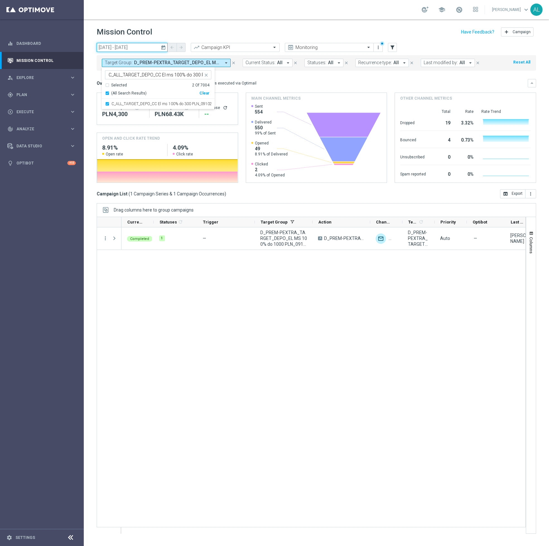
click at [134, 49] on input "09 Oct 2025 - 09 Oct 2025" at bounding box center [132, 47] width 71 height 9
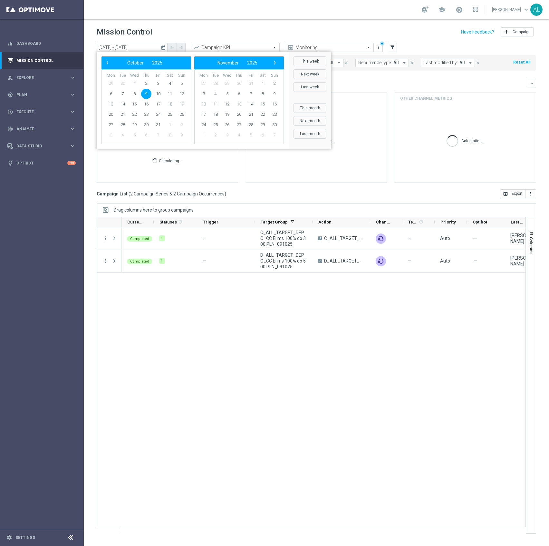
click at [248, 35] on div "Mission Control add Campaign" at bounding box center [317, 32] width 440 height 13
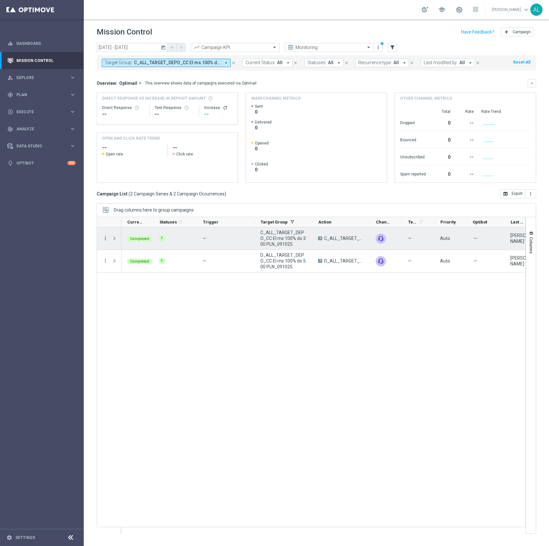
click at [106, 238] on icon "more_vert" at bounding box center [106, 238] width 6 height 6
click at [137, 254] on div "Campaign Metrics" at bounding box center [148, 252] width 60 height 5
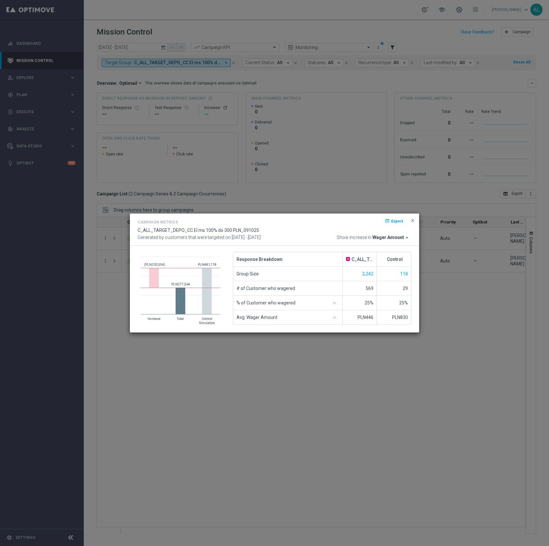
click at [391, 238] on span "Wager Amount" at bounding box center [389, 238] width 32 height 6
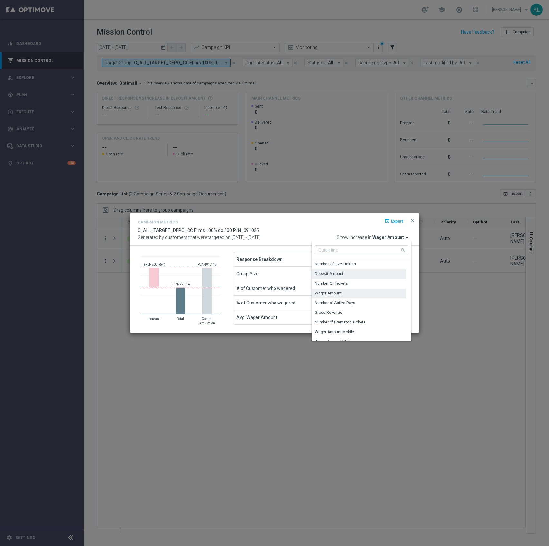
click at [351, 275] on div "Deposit Amount" at bounding box center [359, 273] width 94 height 9
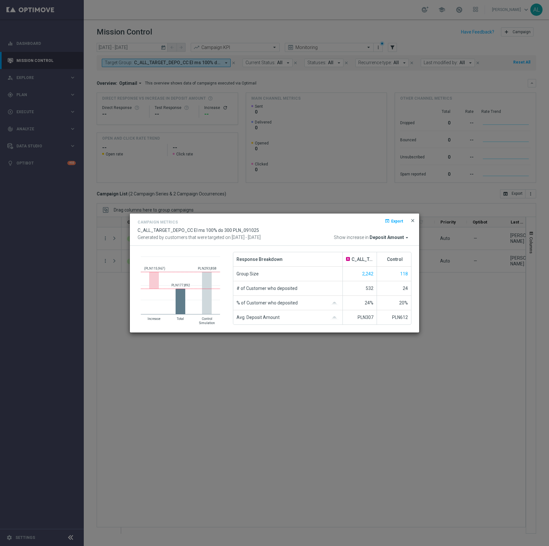
click at [413, 221] on span "close" at bounding box center [412, 220] width 5 height 5
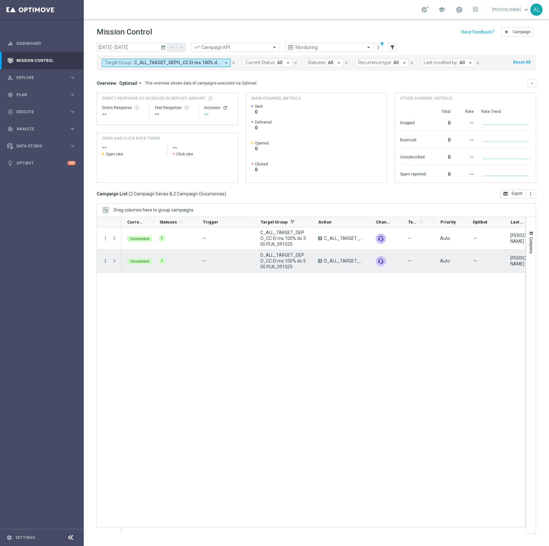
click at [107, 263] on icon "more_vert" at bounding box center [106, 261] width 6 height 6
click at [150, 273] on span "Campaign Metrics" at bounding box center [135, 274] width 34 height 5
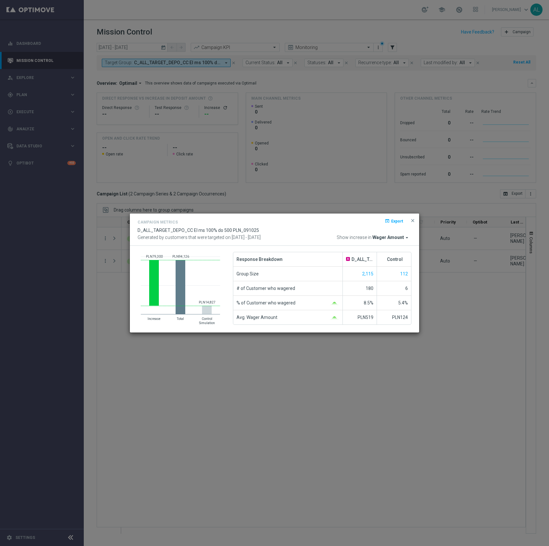
click at [398, 236] on span "Wager Amount" at bounding box center [389, 238] width 32 height 6
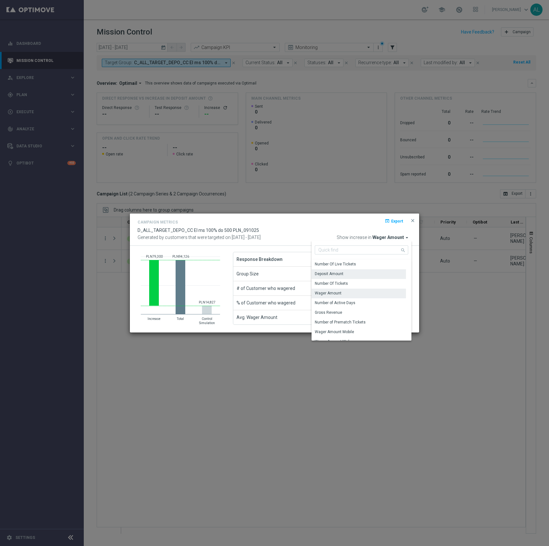
click at [341, 272] on div "Deposit Amount" at bounding box center [329, 274] width 29 height 6
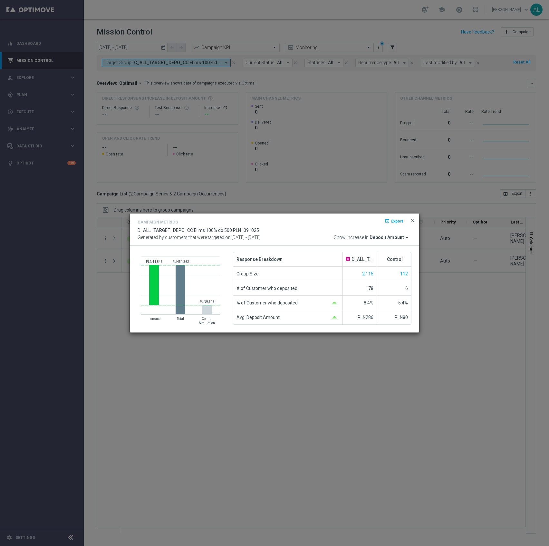
click at [414, 219] on span "close" at bounding box center [412, 220] width 5 height 5
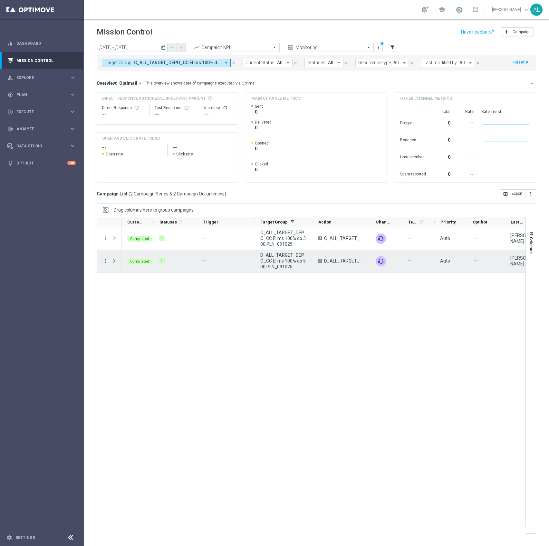
click at [103, 263] on icon "more_vert" at bounding box center [106, 261] width 6 height 6
click at [137, 301] on span "Go to Campaign Analysis" at bounding box center [141, 301] width 46 height 5
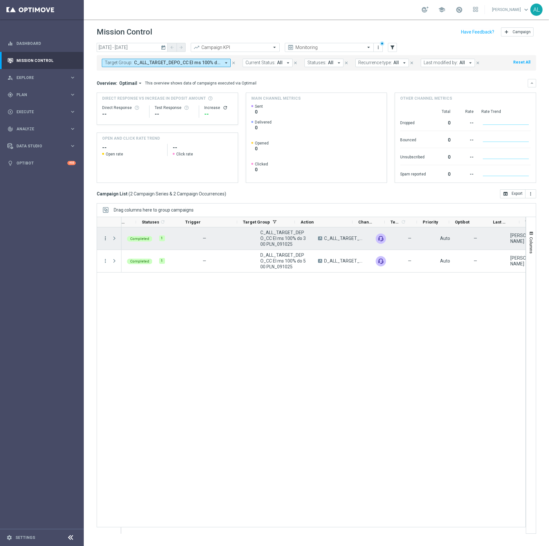
click at [104, 237] on icon "more_vert" at bounding box center [106, 238] width 6 height 6
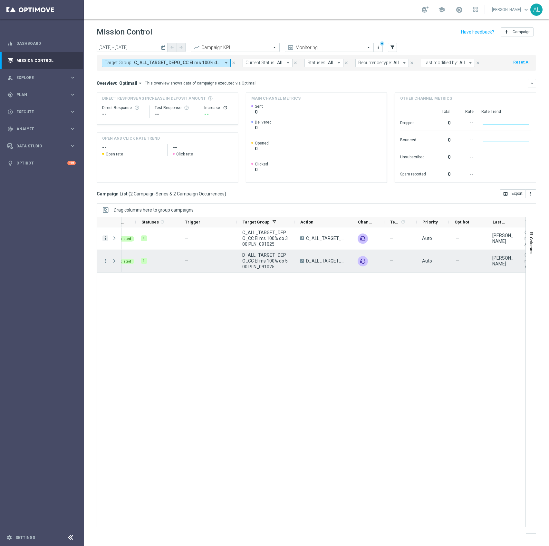
click at [105, 240] on icon "more_vert" at bounding box center [106, 238] width 6 height 6
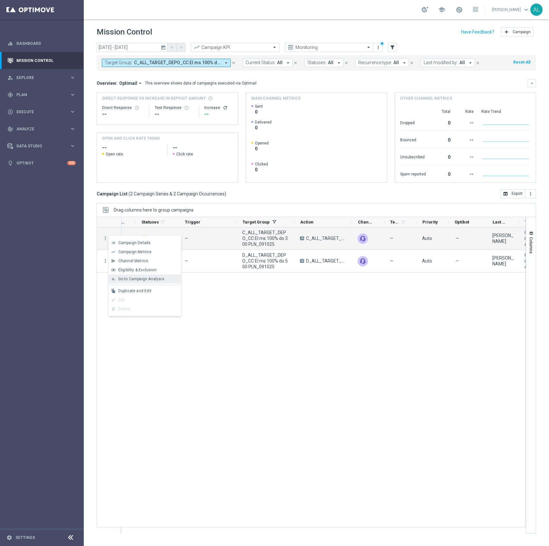
click at [126, 277] on span "Go to Campaign Analysis" at bounding box center [141, 279] width 46 height 5
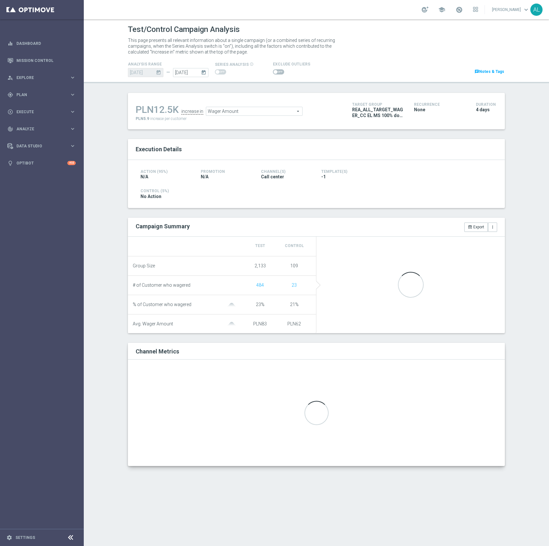
click at [223, 72] on span at bounding box center [220, 71] width 11 height 5
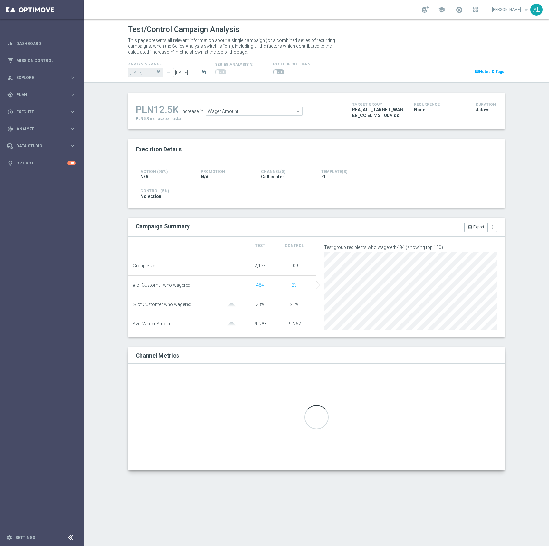
click at [279, 70] on span at bounding box center [278, 71] width 11 height 5
click at [279, 70] on input "checkbox" at bounding box center [278, 71] width 11 height 5
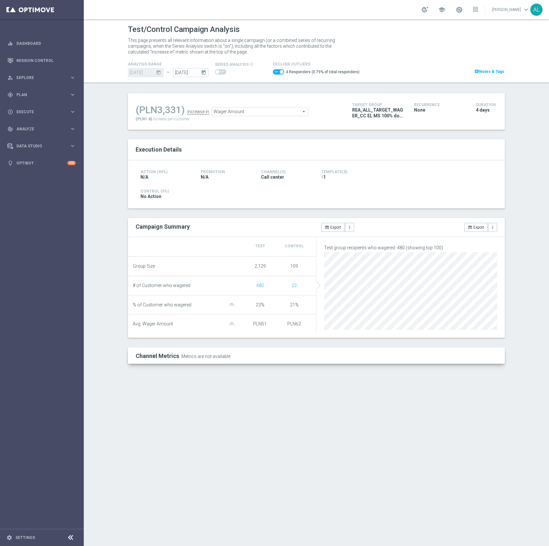
click at [255, 112] on span "Wager Amount" at bounding box center [260, 111] width 96 height 8
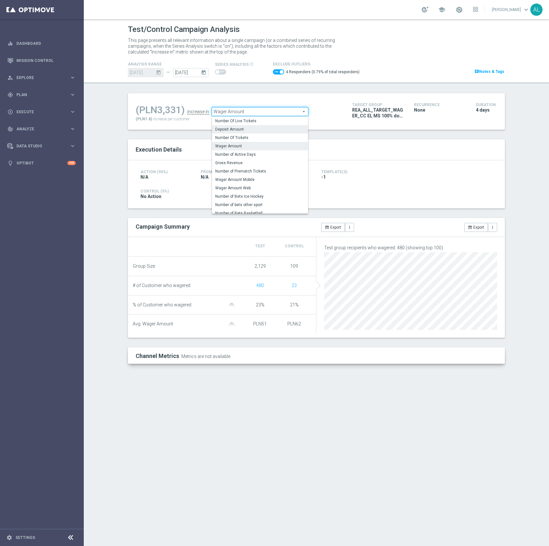
click at [249, 130] on span "Deposit Amount" at bounding box center [260, 129] width 90 height 5
checkbox input "false"
type input "Deposit Amount"
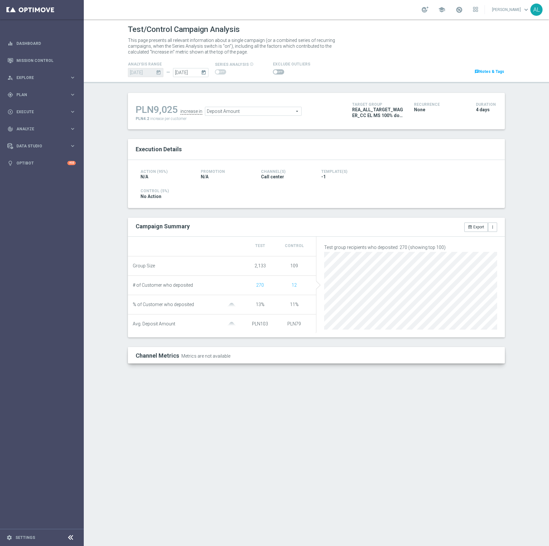
click at [275, 73] on span at bounding box center [278, 71] width 11 height 5
click at [275, 73] on input "checkbox" at bounding box center [278, 71] width 11 height 5
checkbox input "true"
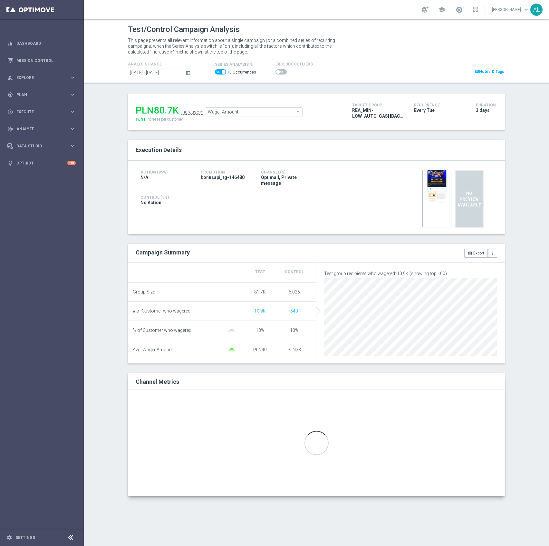
click at [223, 72] on span at bounding box center [224, 72] width 4 height 4
click at [223, 72] on input "checkbox" at bounding box center [220, 71] width 11 height 5
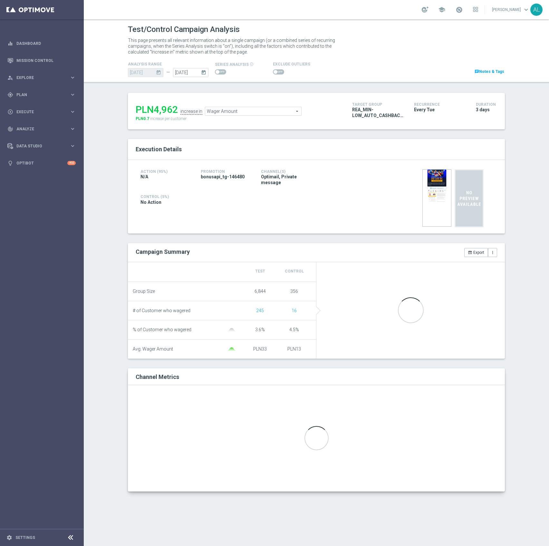
click at [140, 73] on div "14 Oct 2025 today" at bounding box center [145, 72] width 35 height 9
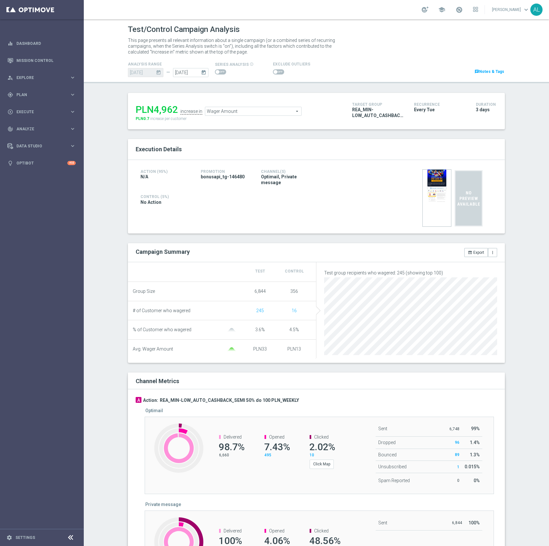
click at [218, 72] on span at bounding box center [220, 71] width 11 height 5
click at [218, 72] on input "checkbox" at bounding box center [220, 71] width 11 height 5
checkbox input "true"
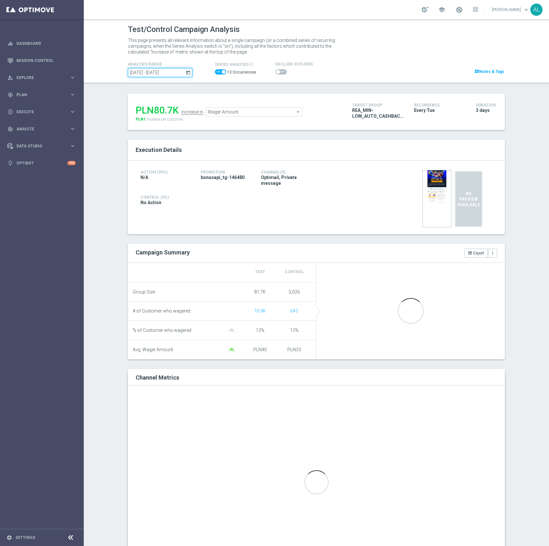
click at [156, 74] on input "01 Jul 2025 - 14 Oct 2025" at bounding box center [160, 72] width 64 height 9
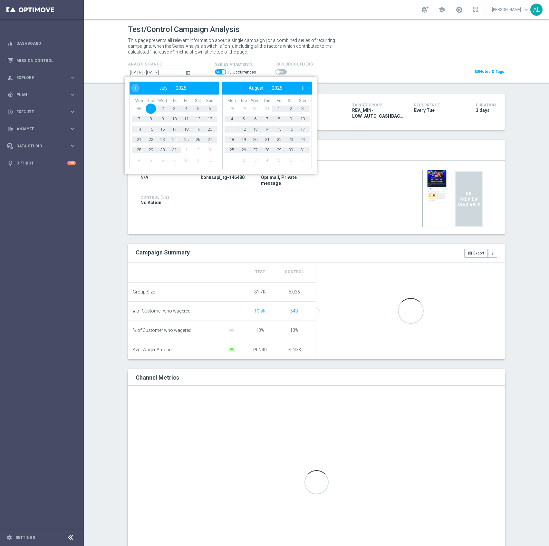
click at [305, 92] on div "‹ ​ August ​ 2025 ​ ›" at bounding box center [268, 88] width 90 height 13
click at [301, 88] on span "›" at bounding box center [303, 88] width 8 height 8
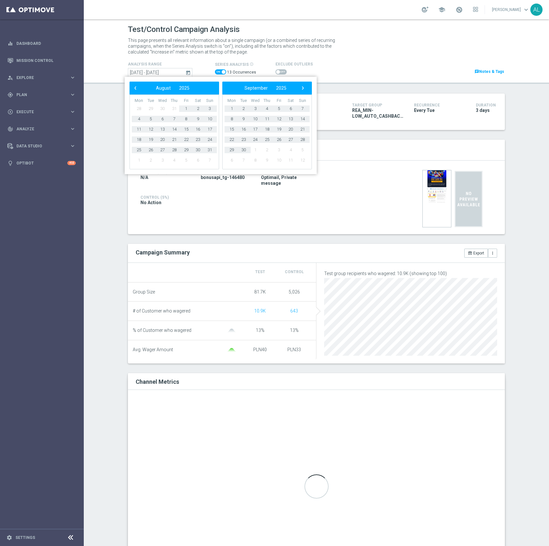
click at [301, 88] on span "›" at bounding box center [303, 88] width 8 height 8
click at [241, 118] on span "7" at bounding box center [244, 119] width 10 height 10
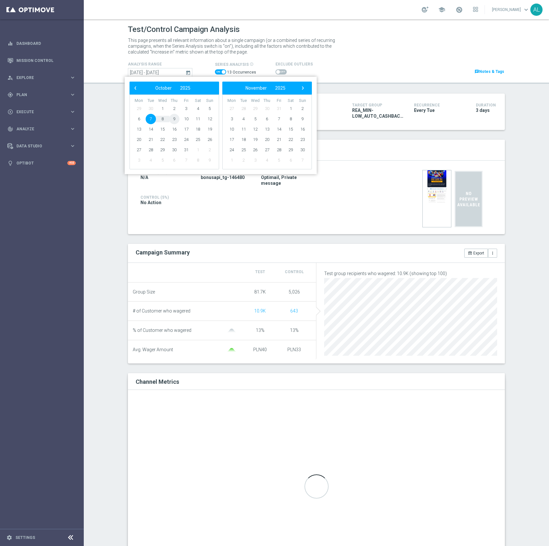
click at [176, 117] on span "9" at bounding box center [174, 119] width 10 height 10
type input "07 Oct 2025 - 09 Oct 2025"
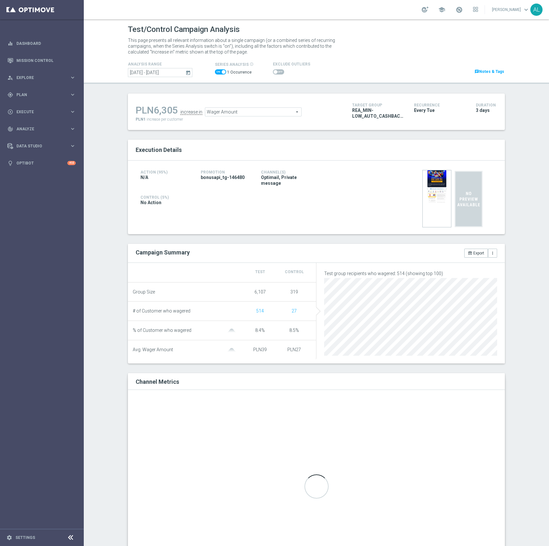
click at [277, 71] on span at bounding box center [278, 71] width 11 height 5
click at [277, 71] on input "checkbox" at bounding box center [278, 71] width 11 height 5
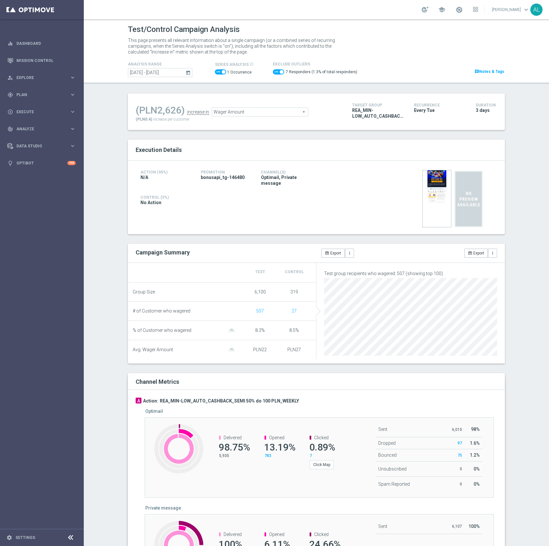
click at [270, 113] on span "Wager Amount" at bounding box center [260, 112] width 96 height 8
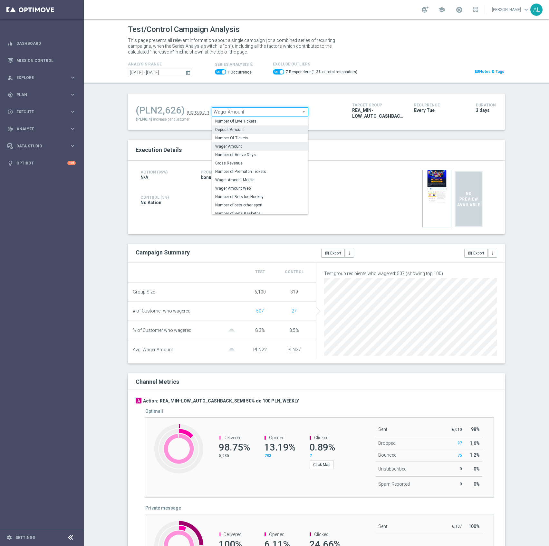
click at [220, 129] on span "Deposit Amount" at bounding box center [260, 129] width 90 height 5
checkbox input "false"
type input "Deposit Amount"
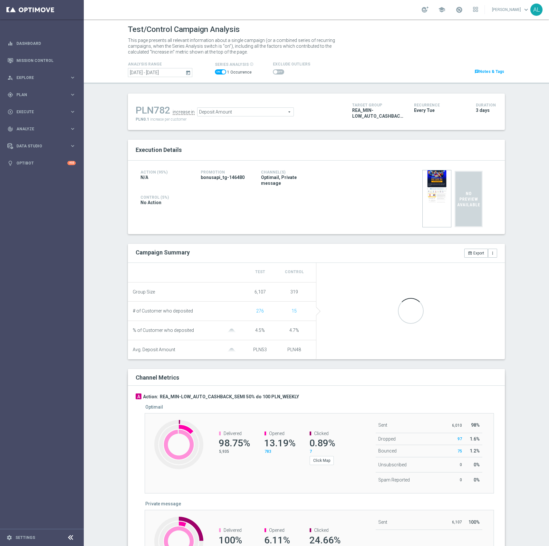
click at [273, 75] on div at bounding box center [291, 72] width 37 height 8
click at [273, 72] on span at bounding box center [278, 71] width 11 height 5
click at [273, 72] on input "checkbox" at bounding box center [278, 71] width 11 height 5
checkbox input "true"
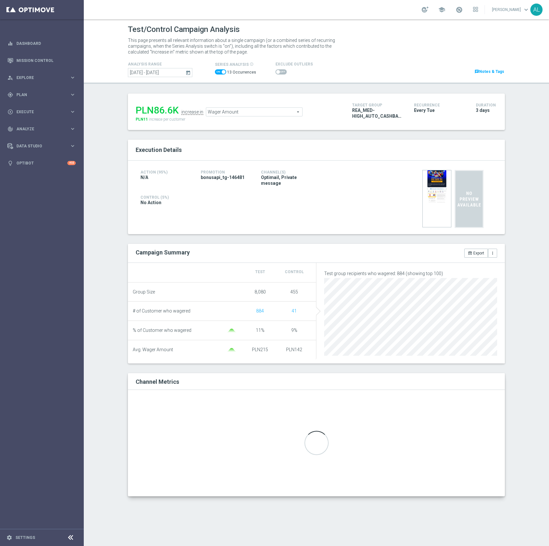
click at [217, 70] on span at bounding box center [220, 71] width 11 height 5
click at [217, 70] on input "checkbox" at bounding box center [220, 71] width 11 height 5
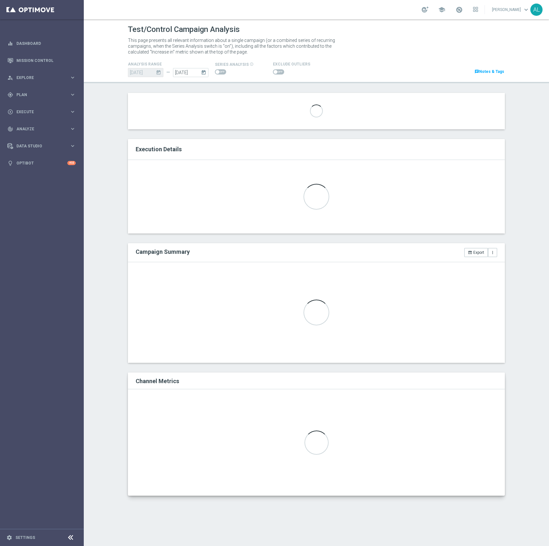
click at [151, 71] on div "[DATE] [DATE]" at bounding box center [145, 72] width 35 height 9
click at [179, 72] on input "15 Oct 2025" at bounding box center [190, 72] width 35 height 9
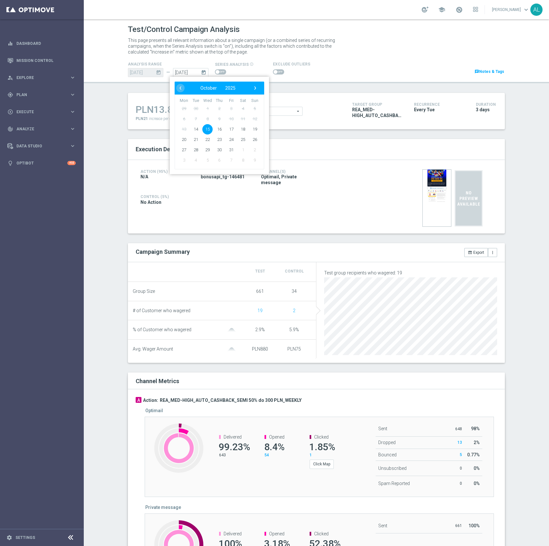
click at [308, 95] on div "PLN13.8K increase in Wager Amount Wager Amount arrow_drop_down search PLN21 inc…" at bounding box center [316, 111] width 377 height 36
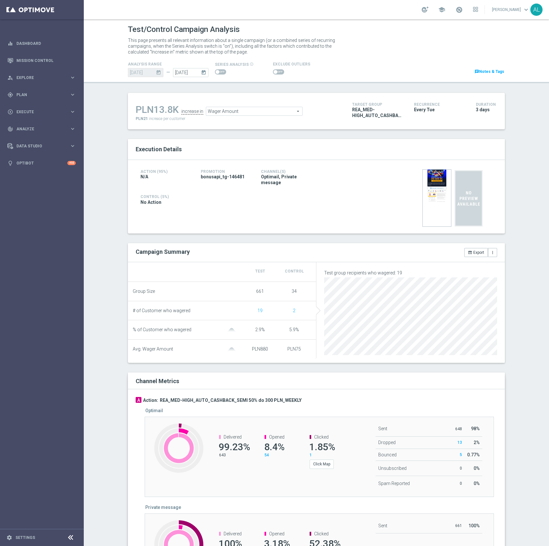
click at [217, 70] on span at bounding box center [220, 71] width 11 height 5
click at [217, 70] on input "checkbox" at bounding box center [220, 71] width 11 height 5
checkbox input "true"
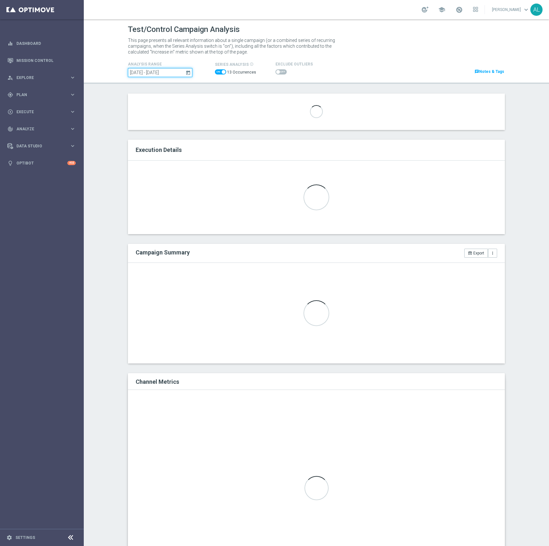
click at [149, 75] on input "01 Jul 2025 - 14 Oct 2025" at bounding box center [160, 72] width 64 height 9
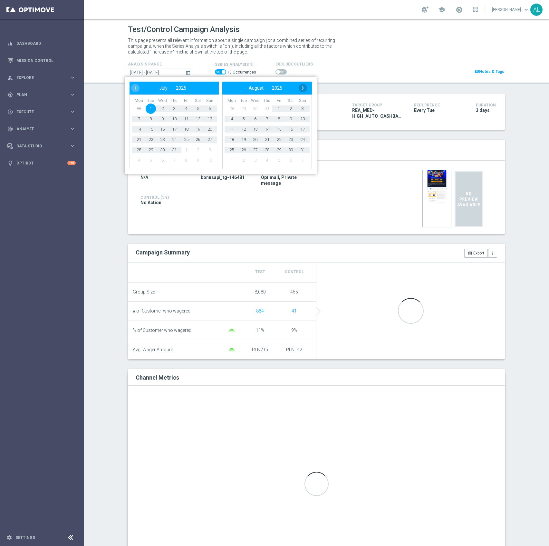
click at [303, 91] on span "›" at bounding box center [303, 88] width 8 height 8
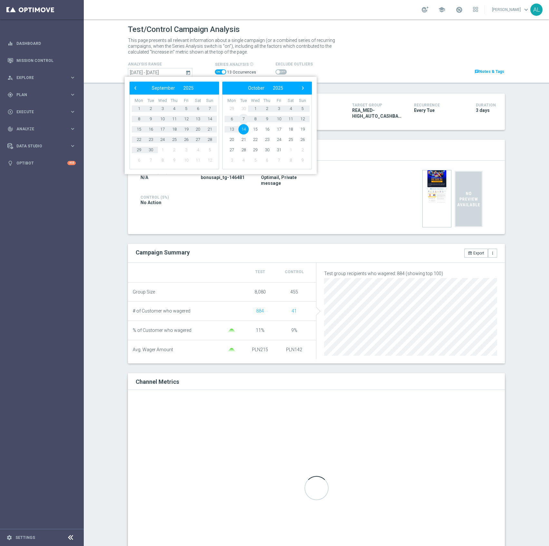
click at [246, 119] on span "7" at bounding box center [244, 119] width 10 height 10
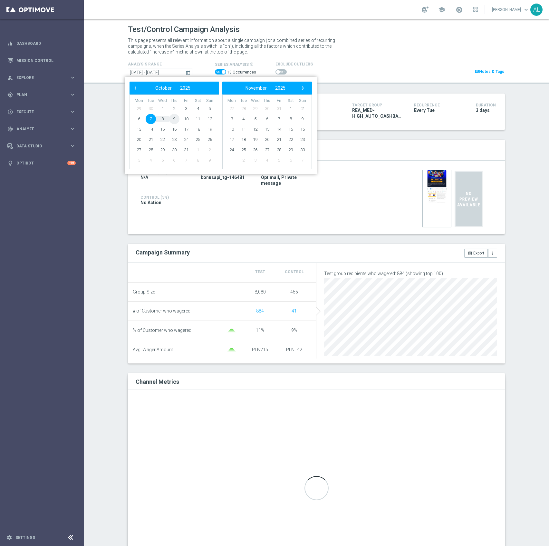
click at [174, 121] on span "9" at bounding box center [174, 119] width 10 height 10
type input "07 Oct 2025 - 09 Oct 2025"
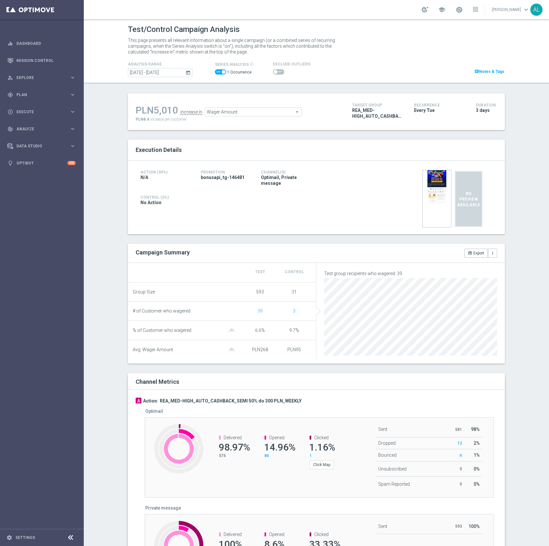
click at [274, 71] on span at bounding box center [278, 71] width 11 height 5
click at [274, 71] on input "checkbox" at bounding box center [278, 71] width 11 height 5
click at [236, 110] on span "Wager Amount" at bounding box center [253, 112] width 96 height 8
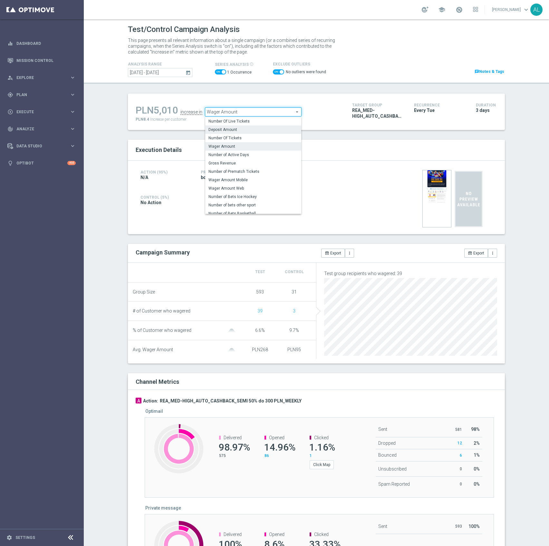
click at [219, 131] on span "Deposit Amount" at bounding box center [254, 129] width 90 height 5
checkbox input "false"
type input "Deposit Amount"
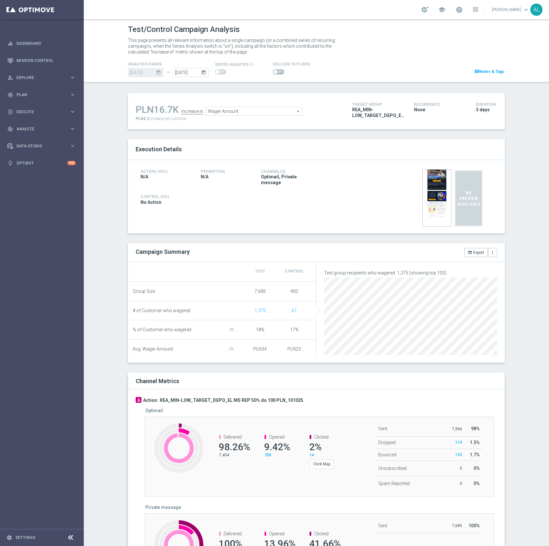
click at [274, 70] on span at bounding box center [278, 71] width 11 height 5
click at [274, 70] on input "checkbox" at bounding box center [278, 71] width 11 height 5
click at [245, 110] on span "Wager Amount" at bounding box center [253, 111] width 96 height 8
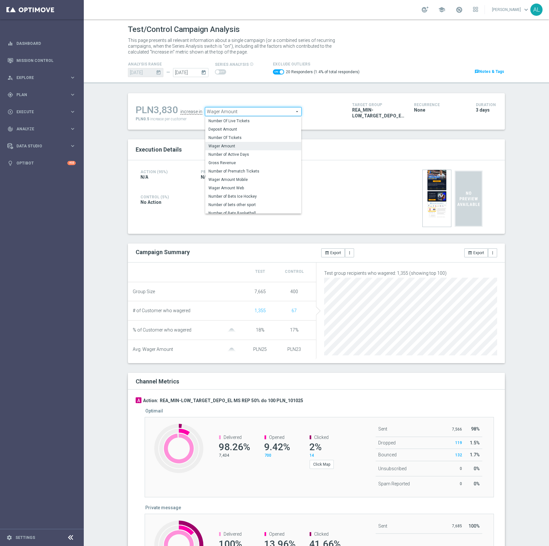
click at [235, 132] on label "Deposit Amount" at bounding box center [253, 129] width 96 height 8
checkbox input "false"
type input "Deposit Amount"
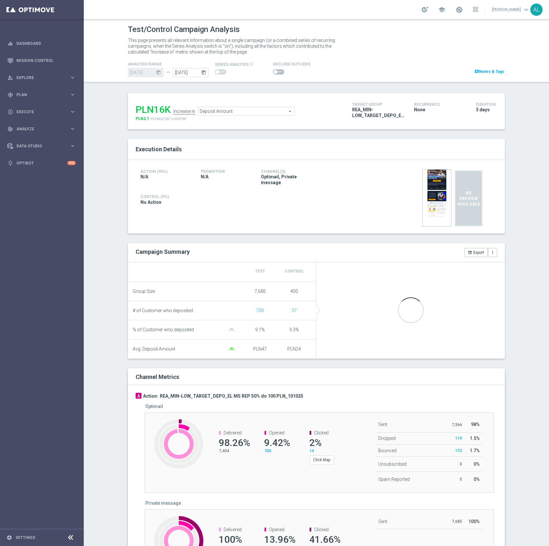
click at [273, 70] on span at bounding box center [278, 71] width 11 height 5
click at [273, 70] on input "checkbox" at bounding box center [278, 71] width 11 height 5
checkbox input "true"
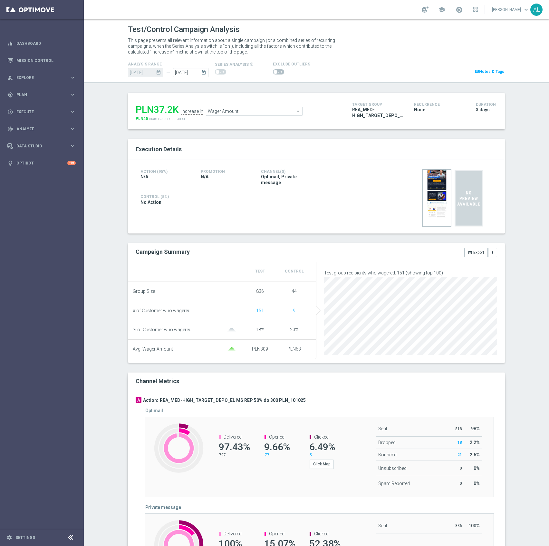
click at [275, 73] on span at bounding box center [278, 71] width 11 height 5
click at [275, 73] on input "checkbox" at bounding box center [278, 71] width 11 height 5
click at [208, 109] on span "Wager Amount" at bounding box center [254, 111] width 96 height 8
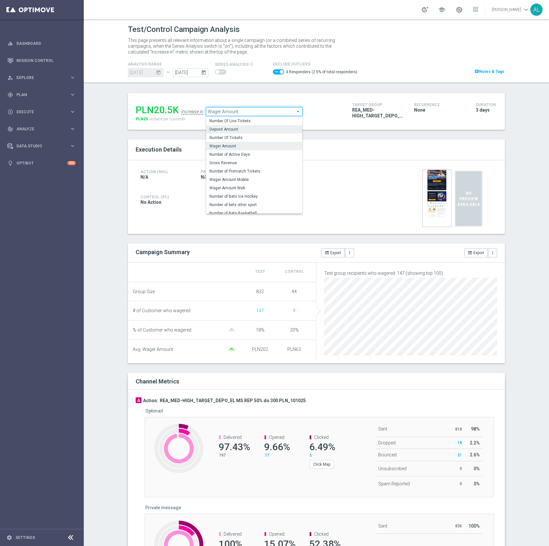
click at [230, 133] on label "Deposit Amount" at bounding box center [254, 129] width 96 height 8
checkbox input "false"
type input "Deposit Amount"
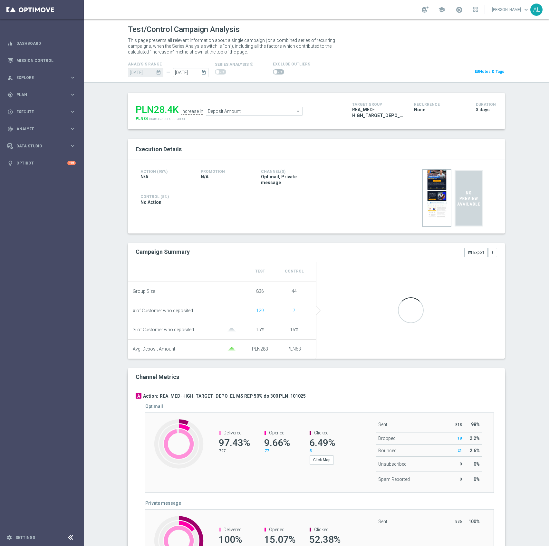
click at [273, 71] on span at bounding box center [278, 71] width 11 height 5
click at [273, 71] on input "checkbox" at bounding box center [278, 71] width 11 height 5
checkbox input "true"
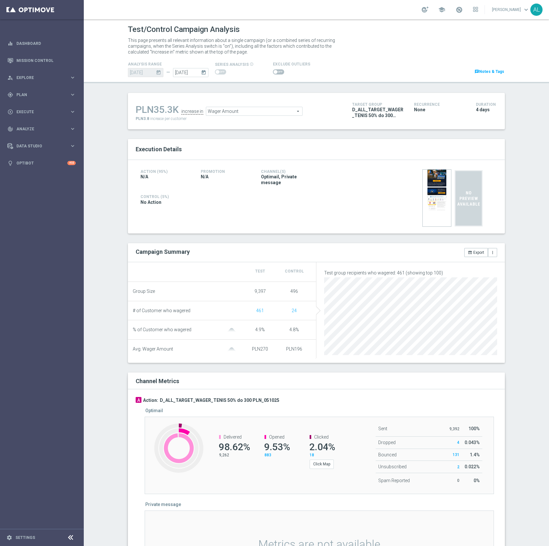
click at [276, 71] on span at bounding box center [278, 71] width 11 height 5
click at [276, 71] on input "checkbox" at bounding box center [278, 71] width 11 height 5
click at [272, 113] on span "Wager Amount" at bounding box center [261, 111] width 96 height 8
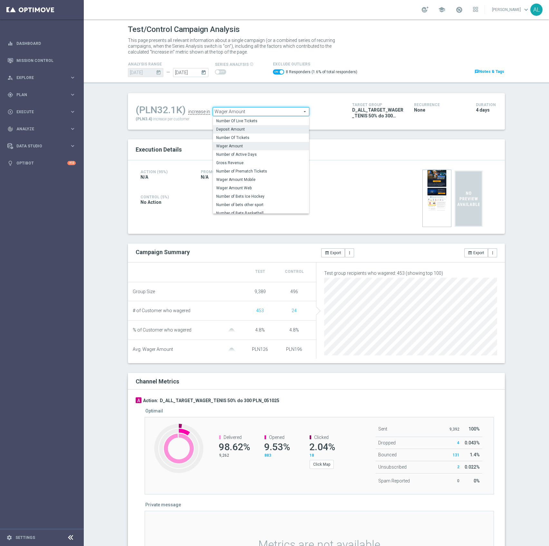
click at [247, 130] on span "Deposit Amount" at bounding box center [261, 129] width 90 height 5
checkbox input "false"
type input "Deposit Amount"
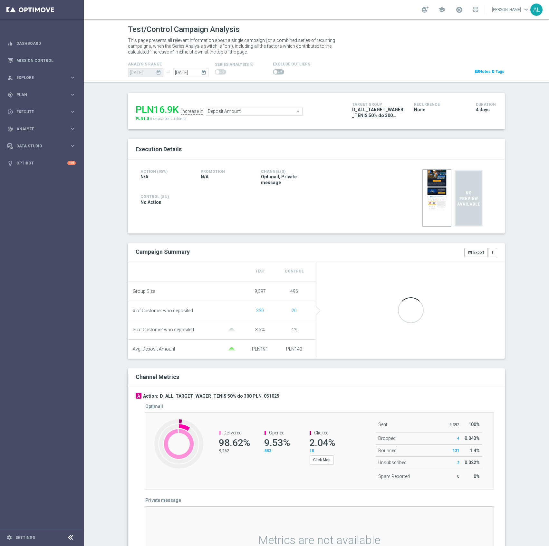
click at [275, 70] on span at bounding box center [278, 71] width 11 height 5
click at [275, 70] on input "checkbox" at bounding box center [278, 71] width 11 height 5
checkbox input "true"
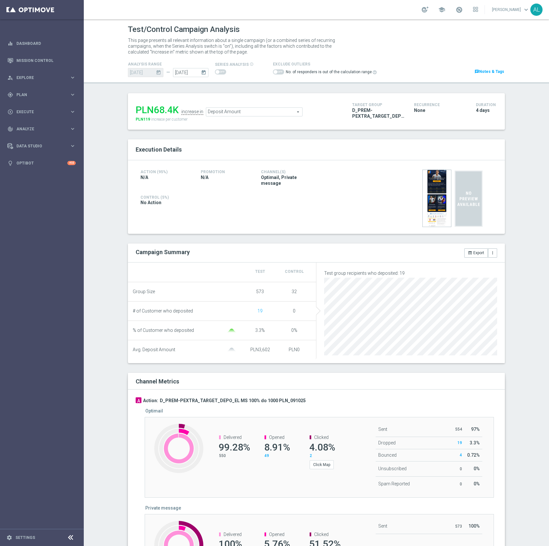
click at [242, 111] on span "Deposit Amount" at bounding box center [254, 112] width 96 height 8
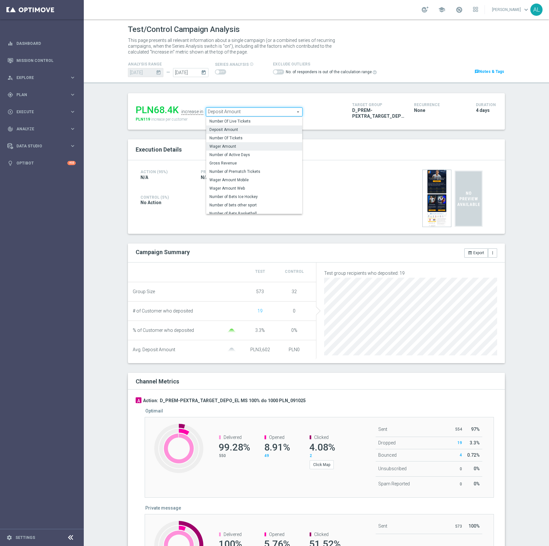
click at [230, 145] on span "Wager Amount" at bounding box center [255, 146] width 90 height 5
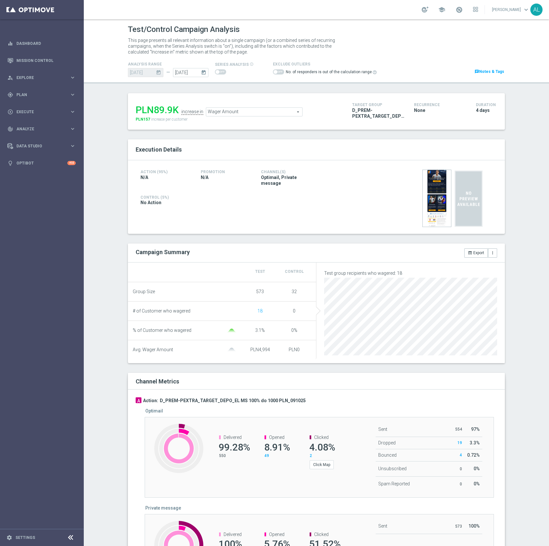
click at [274, 72] on span at bounding box center [276, 72] width 4 height 4
click at [259, 117] on div "PLN89.9K increase in Wager Amount Wager Amount arrow_drop_down search PLN157 in…" at bounding box center [239, 111] width 207 height 21
click at [261, 116] on span "Wager Amount" at bounding box center [254, 112] width 96 height 8
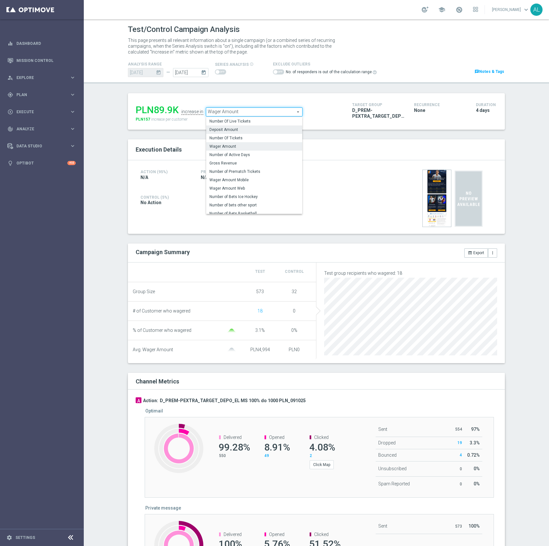
click at [252, 129] on span "Deposit Amount" at bounding box center [255, 129] width 90 height 5
type input "Deposit Amount"
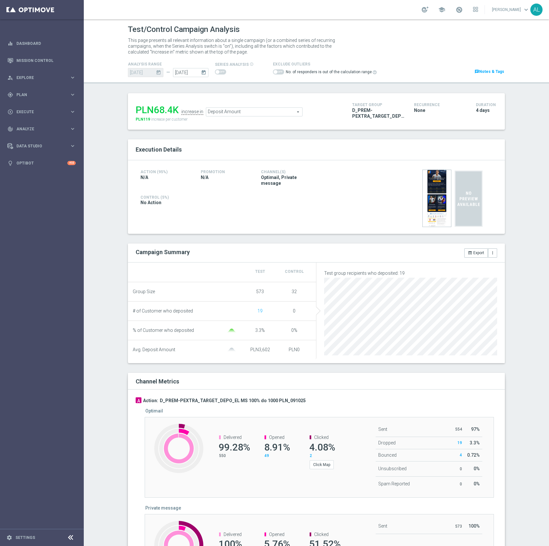
click at [275, 73] on span at bounding box center [278, 71] width 11 height 5
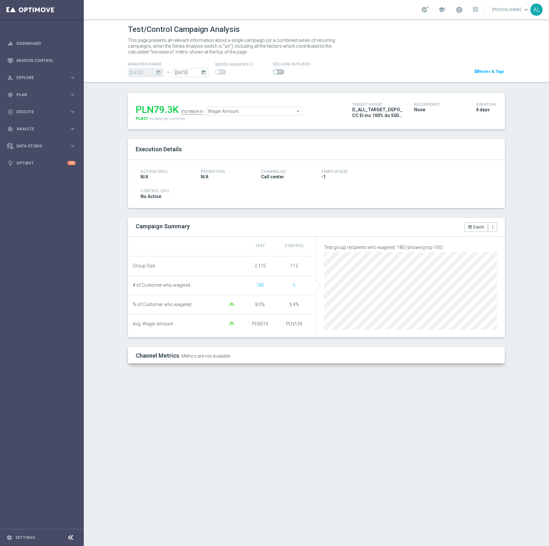
click at [281, 75] on div at bounding box center [291, 72] width 37 height 8
click at [279, 74] on span at bounding box center [278, 71] width 11 height 5
click at [279, 74] on input "checkbox" at bounding box center [278, 71] width 11 height 5
click at [249, 110] on span "Wager Amount" at bounding box center [254, 111] width 96 height 8
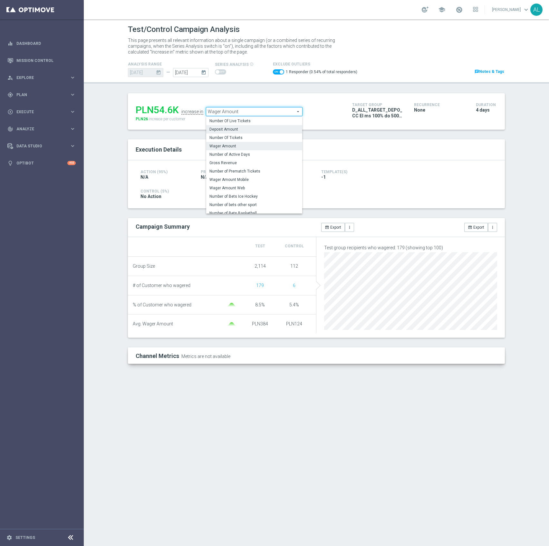
click at [228, 131] on span "Deposit Amount" at bounding box center [255, 129] width 90 height 5
checkbox input "false"
type input "Deposit Amount"
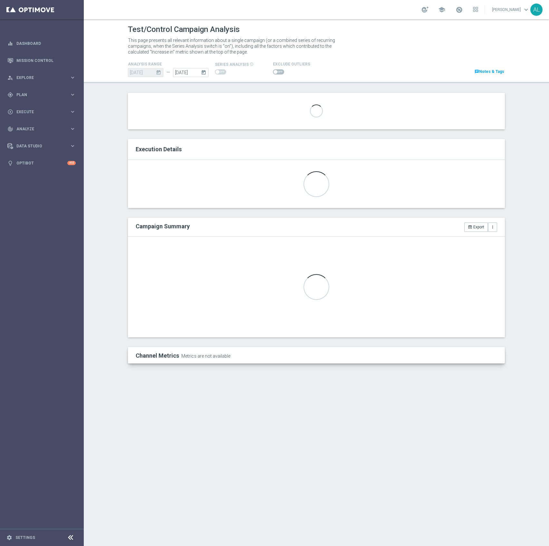
click at [274, 70] on span at bounding box center [276, 72] width 4 height 4
click at [274, 70] on input "checkbox" at bounding box center [278, 71] width 11 height 5
checkbox input "true"
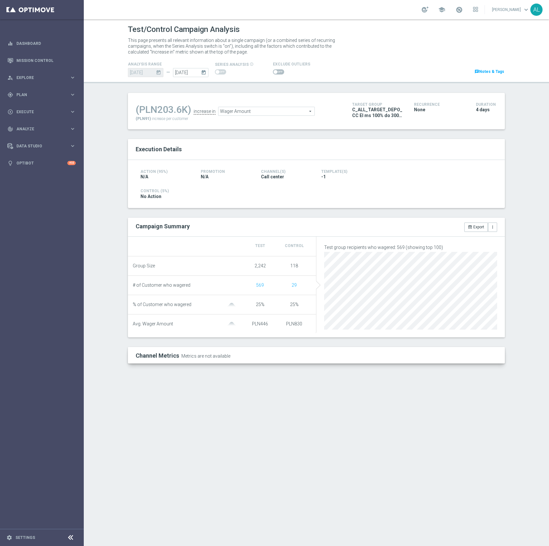
click at [275, 73] on span at bounding box center [278, 71] width 11 height 5
click at [275, 73] on input "checkbox" at bounding box center [278, 71] width 11 height 5
click at [257, 112] on span "Wager Amount" at bounding box center [267, 111] width 96 height 8
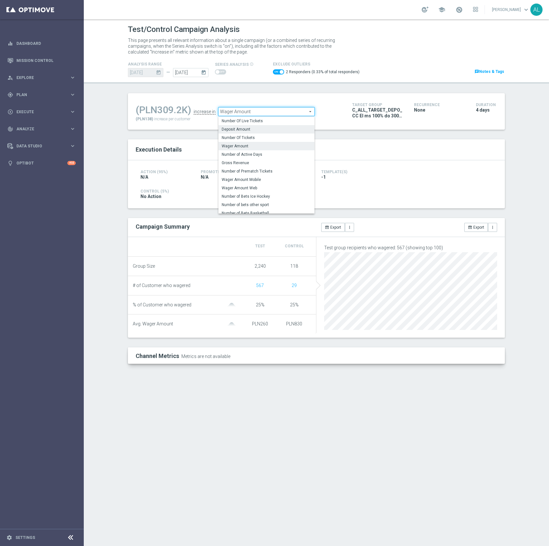
click at [242, 131] on span "Deposit Amount" at bounding box center [267, 129] width 90 height 5
checkbox input "false"
type input "Deposit Amount"
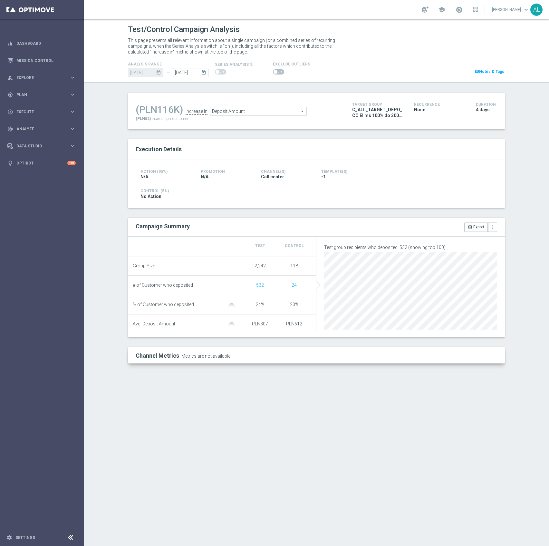
click at [274, 73] on span at bounding box center [276, 72] width 4 height 4
click at [274, 73] on input "checkbox" at bounding box center [278, 71] width 11 height 5
checkbox input "true"
